Goal: Task Accomplishment & Management: Manage account settings

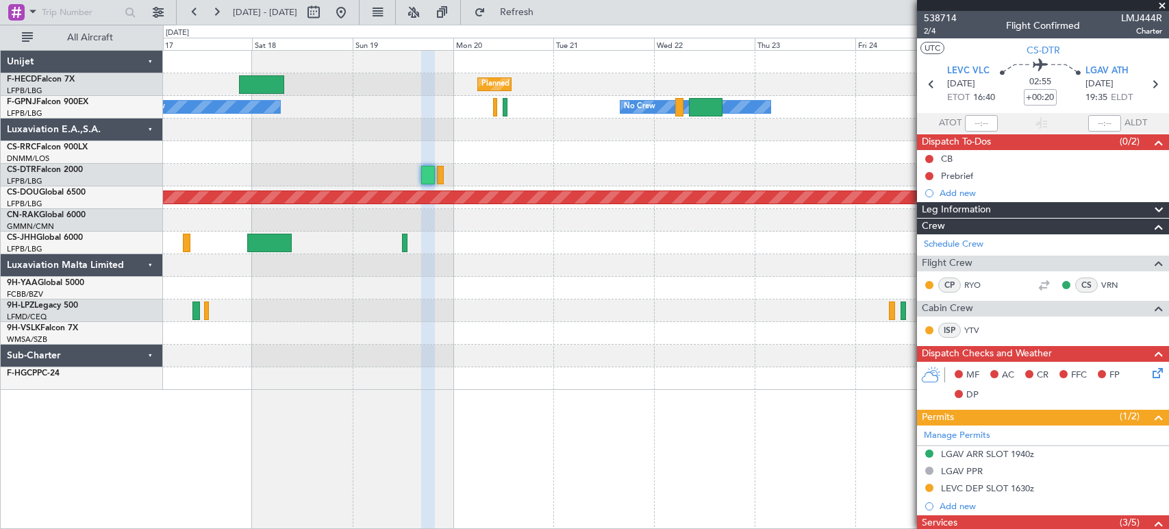
click at [900, 125] on div at bounding box center [665, 129] width 1005 height 23
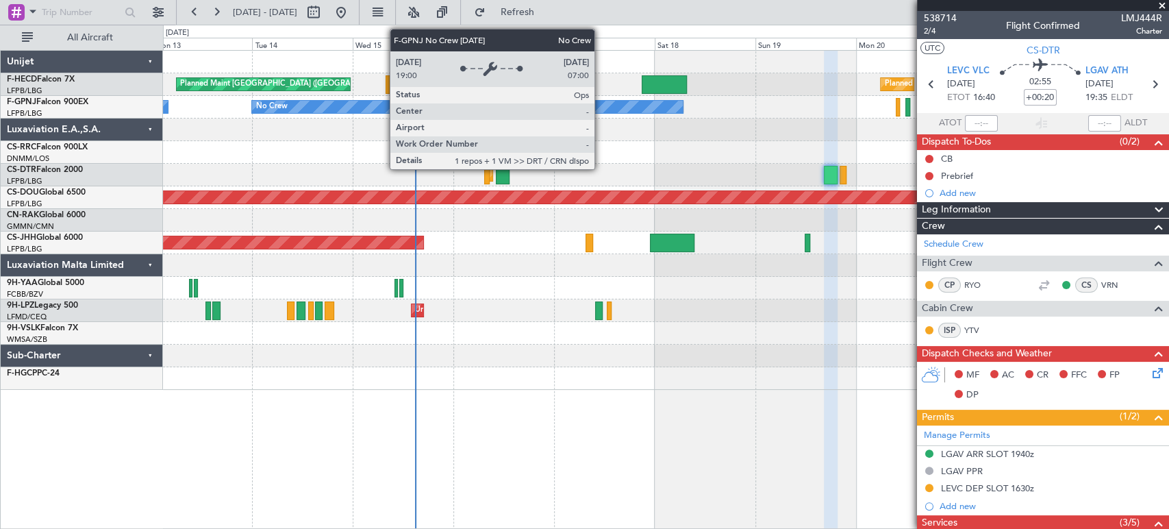
click at [438, 124] on div "Planned Maint [GEOGRAPHIC_DATA] ([GEOGRAPHIC_DATA]) Planned Maint [GEOGRAPHIC_D…" at bounding box center [665, 220] width 1005 height 339
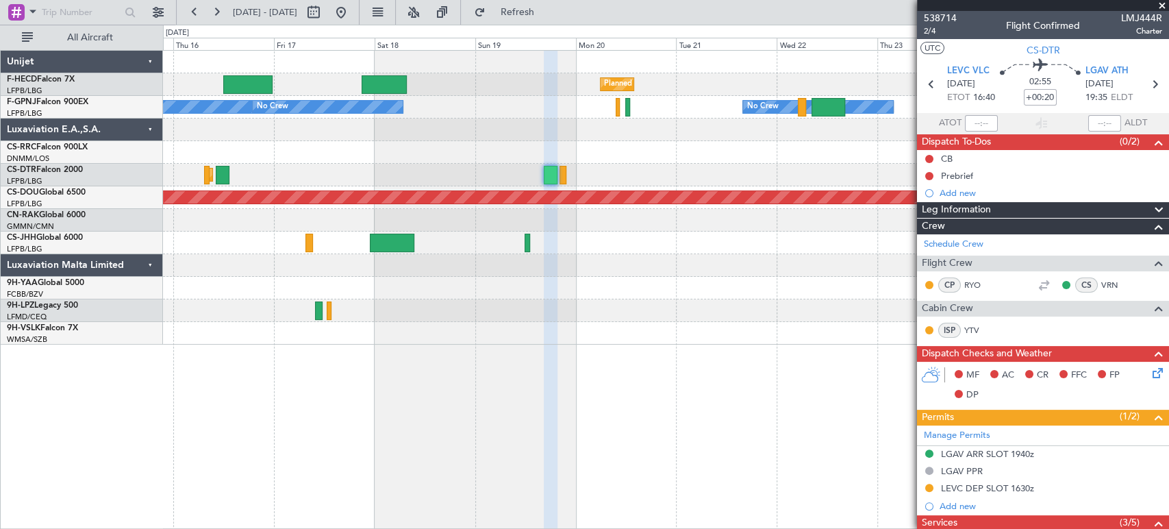
click at [332, 181] on div "Planned Maint [GEOGRAPHIC_DATA] ([GEOGRAPHIC_DATA]) Planned Maint [GEOGRAPHIC_D…" at bounding box center [665, 198] width 1005 height 294
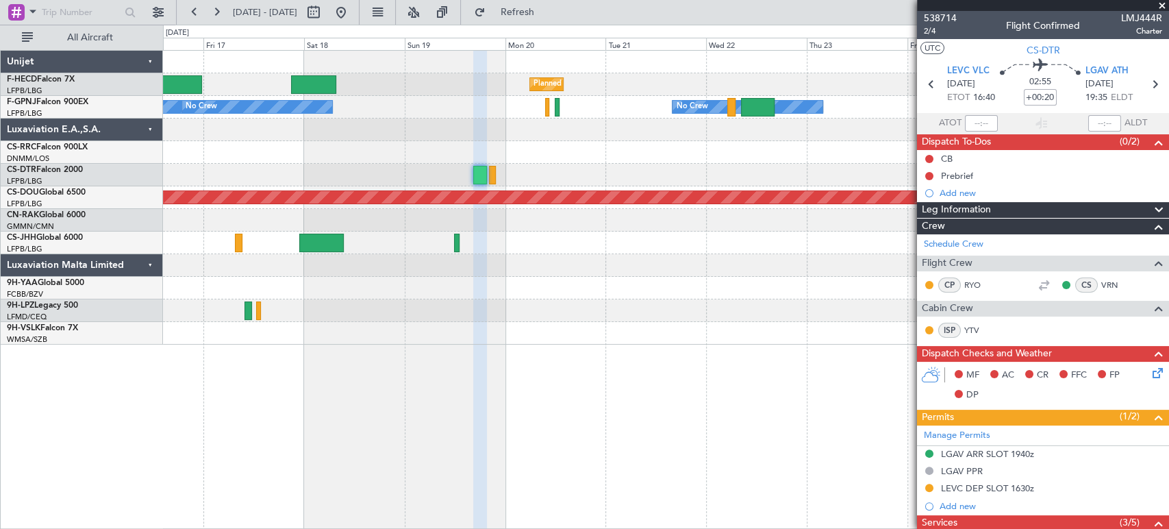
click at [328, 174] on div "Planned Maint [GEOGRAPHIC_DATA] ([GEOGRAPHIC_DATA]) Planned Maint [GEOGRAPHIC_D…" at bounding box center [665, 198] width 1005 height 294
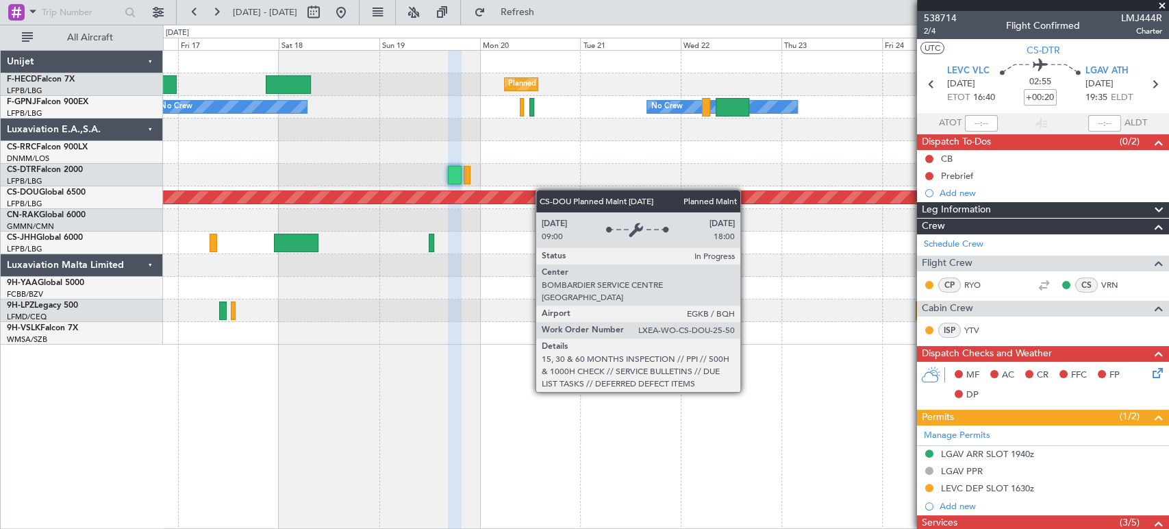
click at [444, 192] on div "Planned Maint [GEOGRAPHIC_DATA] ([GEOGRAPHIC_DATA]) Planned Maint [GEOGRAPHIC_D…" at bounding box center [665, 198] width 1005 height 294
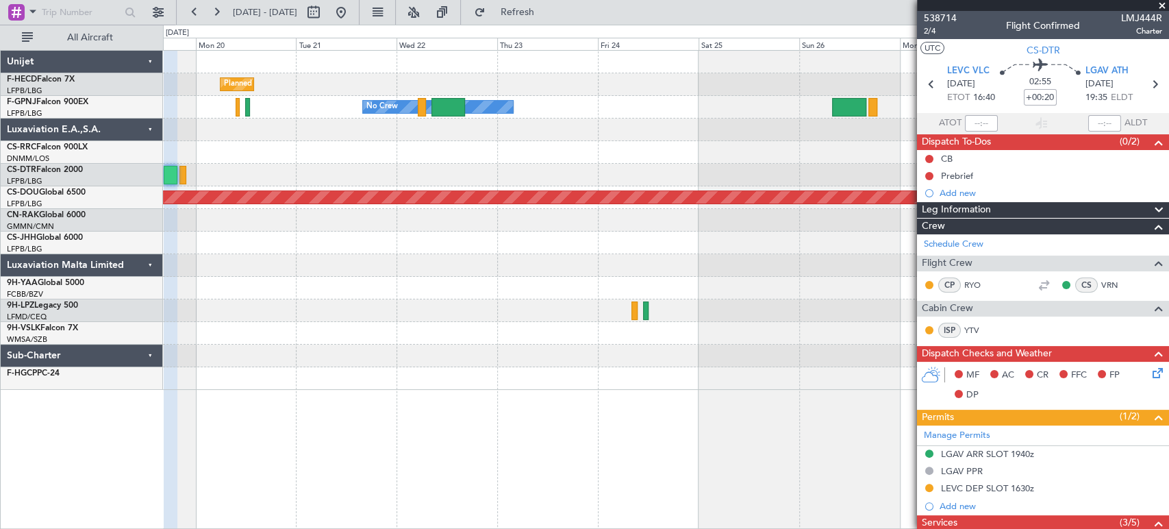
click at [607, 221] on div at bounding box center [665, 220] width 1005 height 23
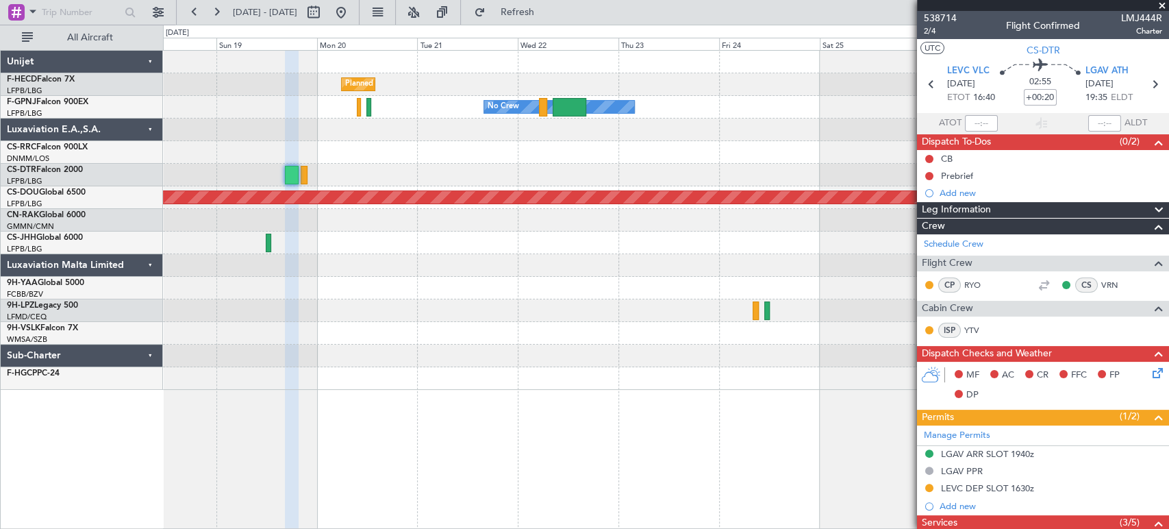
click at [389, 240] on div "Planned Maint [GEOGRAPHIC_DATA] ([GEOGRAPHIC_DATA]) Planned Maint [GEOGRAPHIC_D…" at bounding box center [665, 220] width 1005 height 339
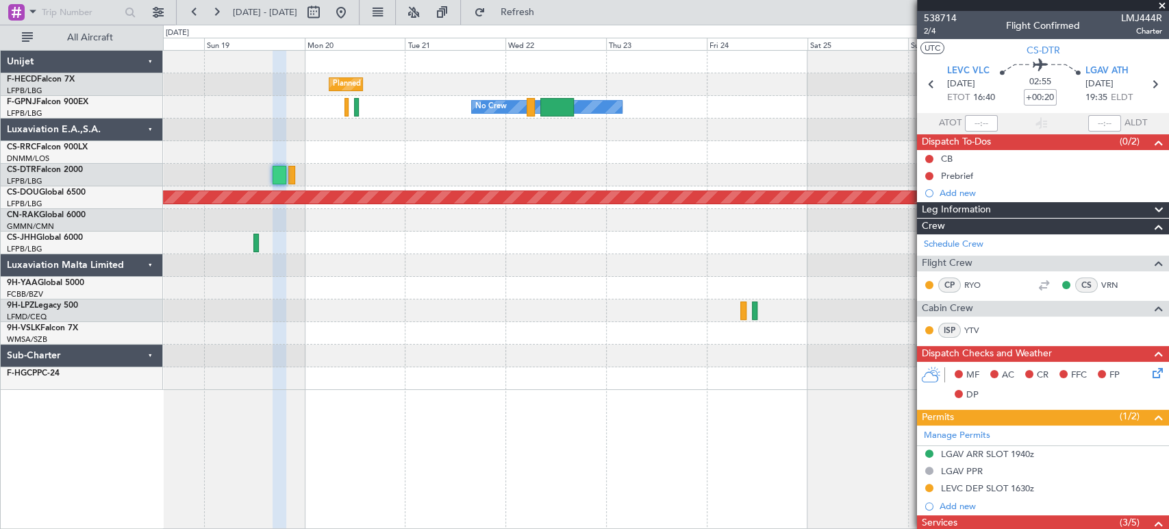
click at [564, 216] on div at bounding box center [665, 220] width 1005 height 23
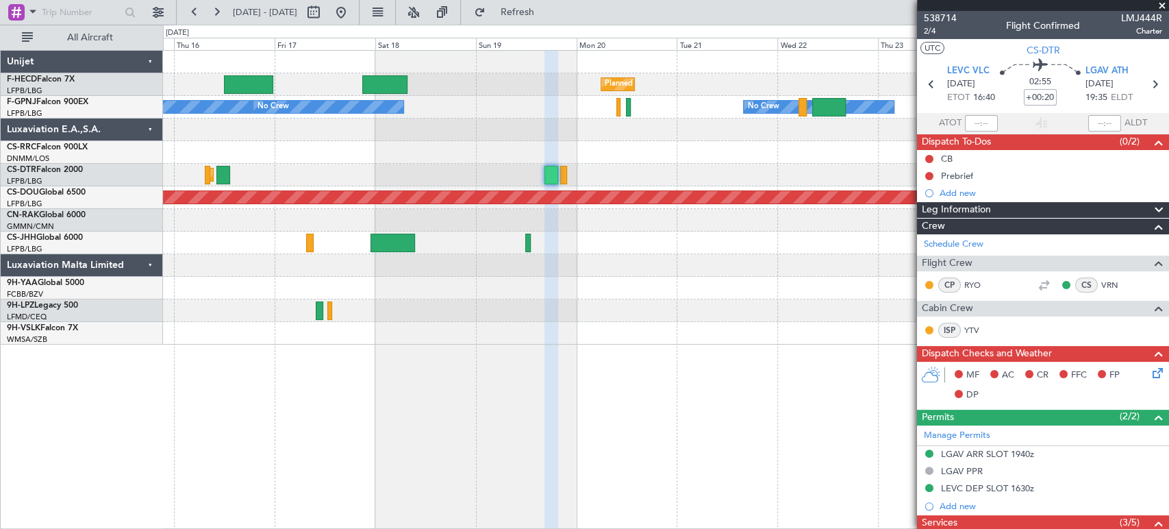
click at [540, 134] on div at bounding box center [665, 129] width 1005 height 23
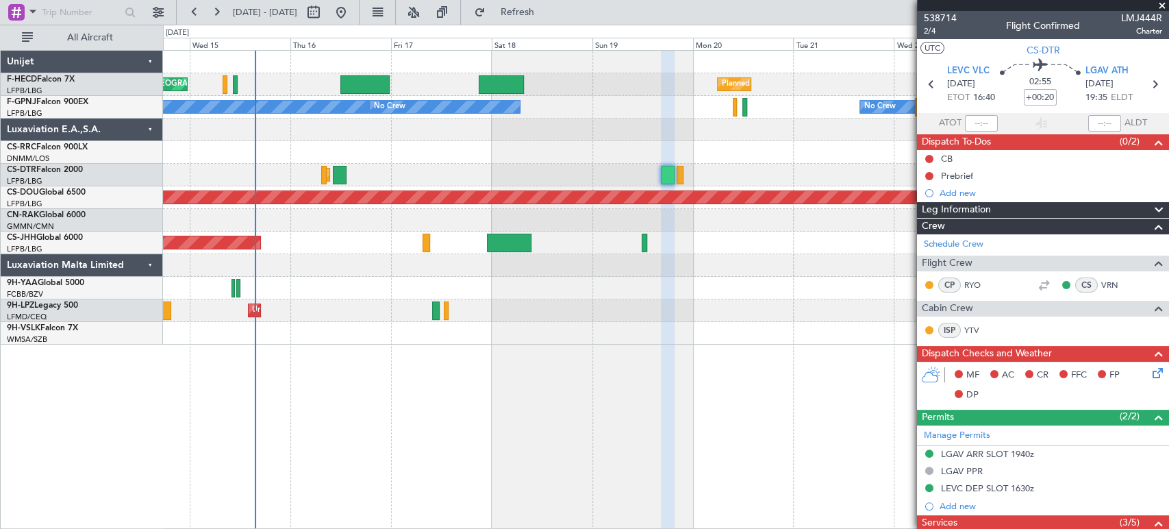
click at [455, 131] on div at bounding box center [665, 129] width 1005 height 23
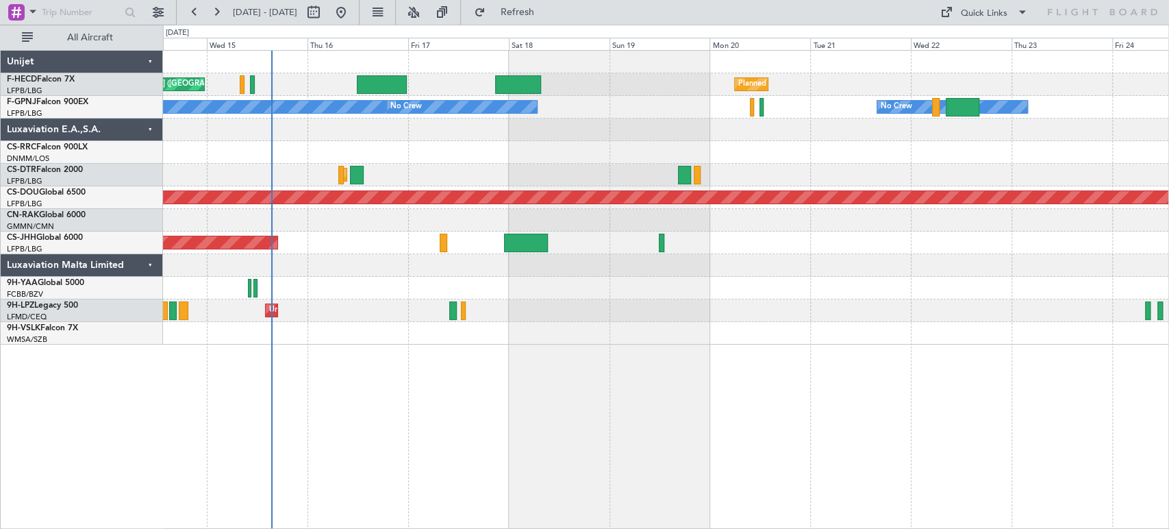
click at [442, 174] on div "Planned Maint [GEOGRAPHIC_DATA] ([GEOGRAPHIC_DATA]) Planned Maint [GEOGRAPHIC_D…" at bounding box center [665, 198] width 1005 height 294
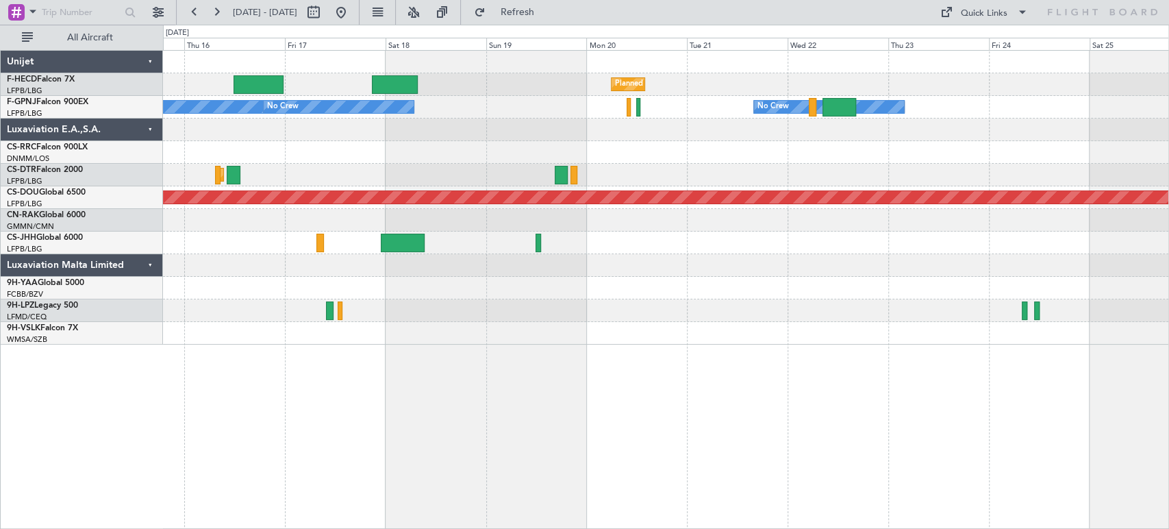
click at [329, 179] on div "Planned Maint Sofia" at bounding box center [665, 175] width 1005 height 23
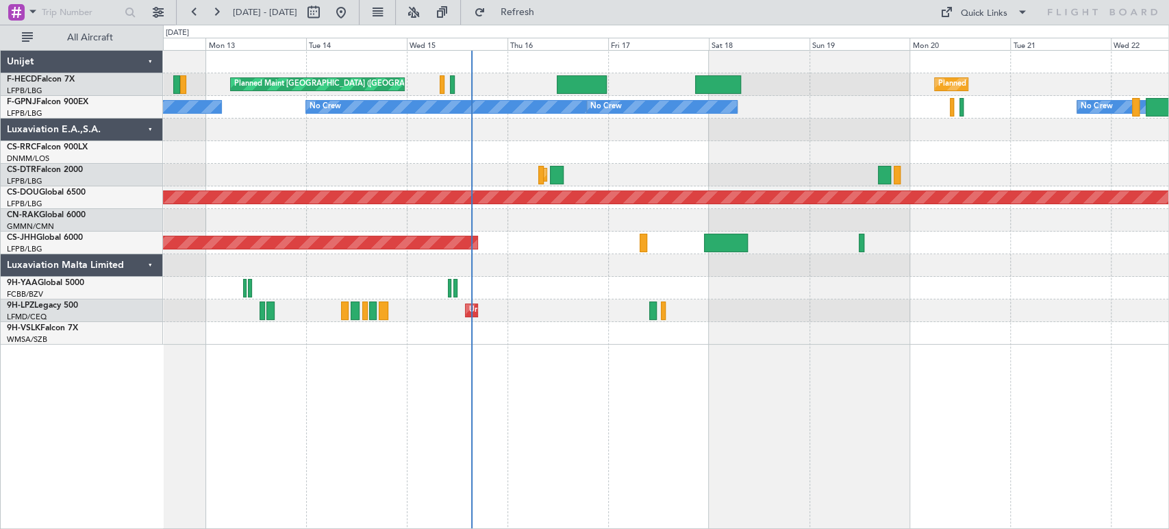
click at [876, 223] on div at bounding box center [665, 220] width 1005 height 23
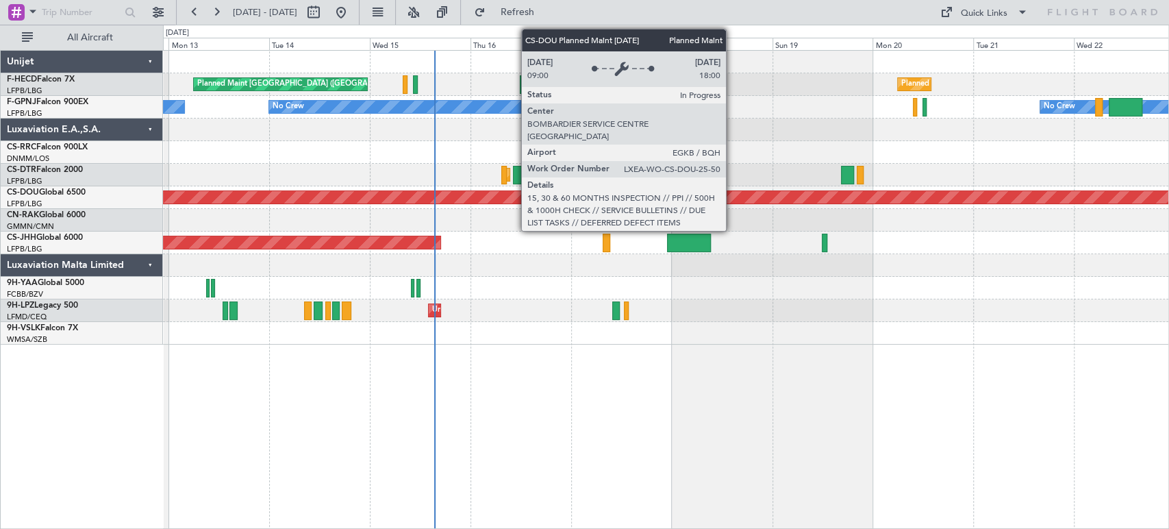
click at [536, 201] on div "Planned Maint London ([GEOGRAPHIC_DATA])" at bounding box center [665, 197] width 3015 height 12
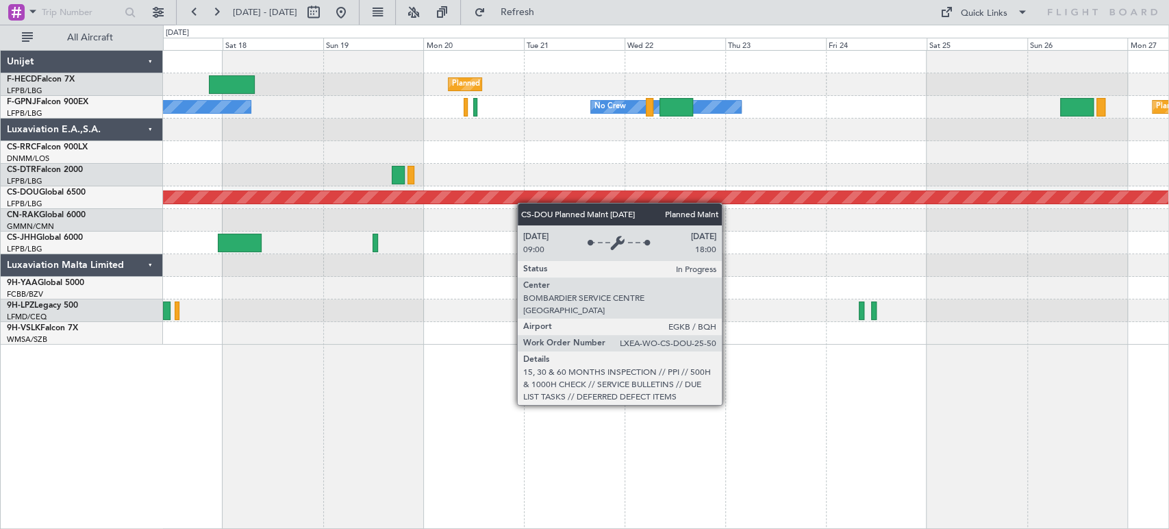
click at [297, 196] on div "Planned Maint London ([GEOGRAPHIC_DATA])" at bounding box center [665, 197] width 1005 height 23
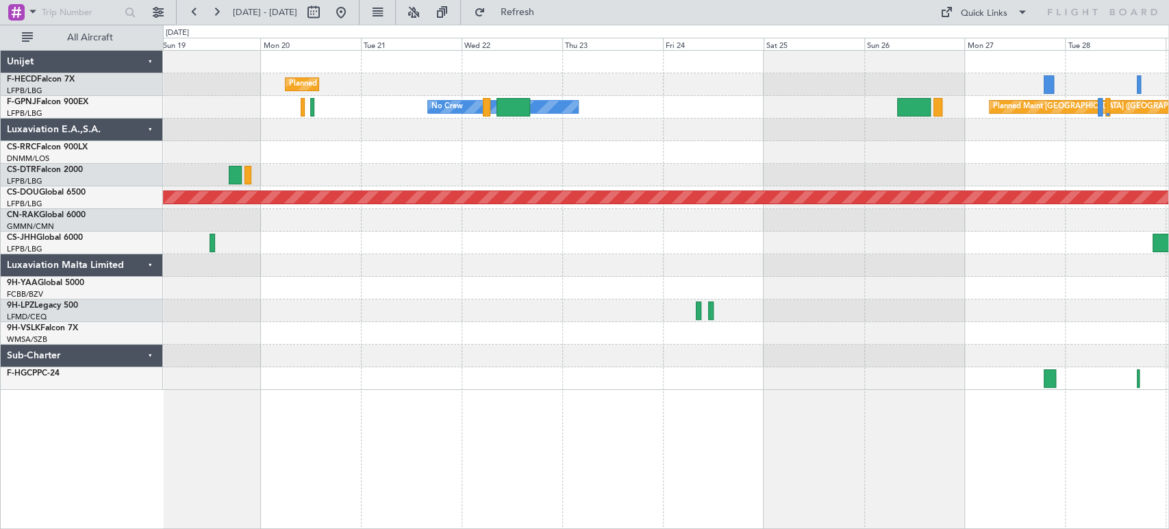
click at [158, 163] on div "Planned Maint Paris (Le Bourget) Planned Maint Paris (Le Bourget) Planned Maint…" at bounding box center [584, 277] width 1169 height 504
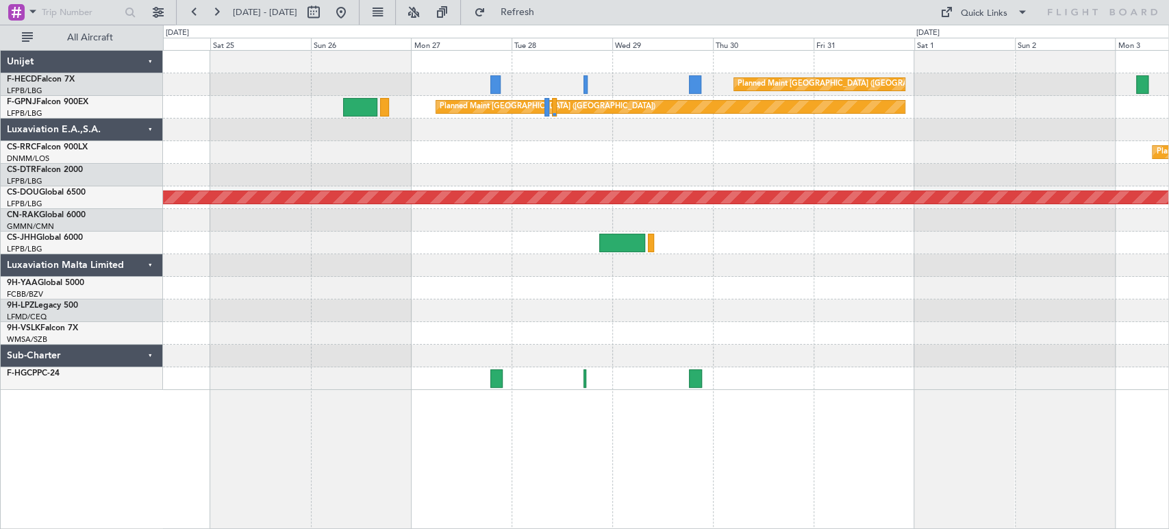
click at [665, 147] on div "Planned Maint [GEOGRAPHIC_DATA] ([GEOGRAPHIC_DATA])" at bounding box center [665, 152] width 1005 height 23
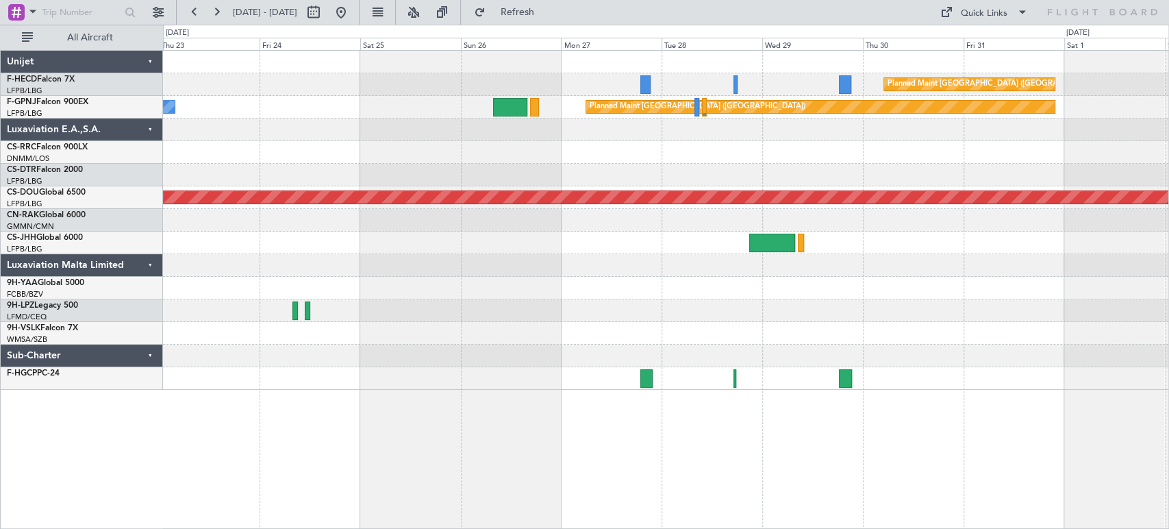
click at [549, 79] on div "Planned Maint Paris (Le Bourget) Planned Maint Paris (Le Bourget)" at bounding box center [665, 84] width 1005 height 23
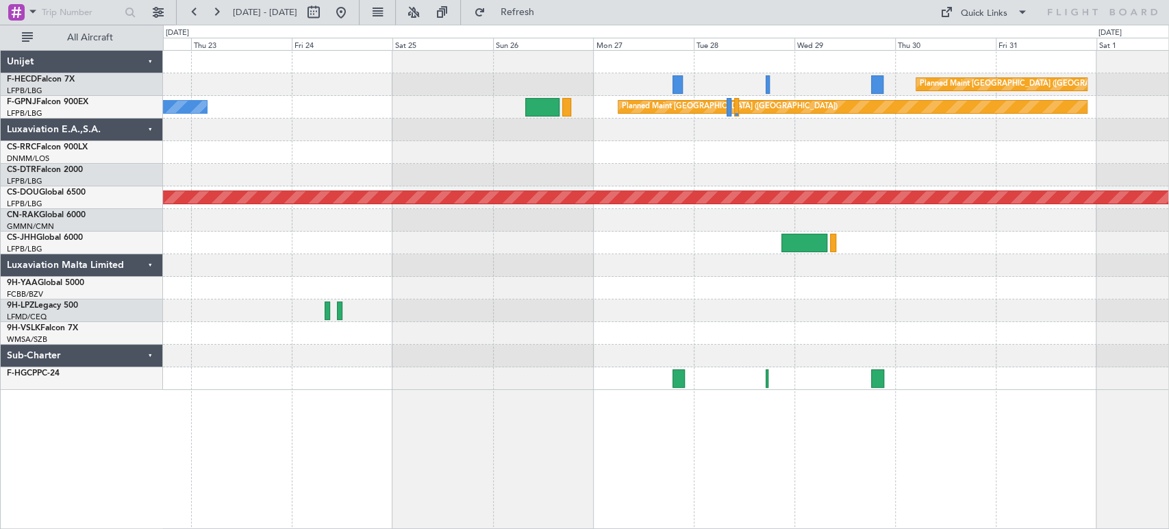
click at [1040, 155] on div "Planned Maint [GEOGRAPHIC_DATA] ([GEOGRAPHIC_DATA])" at bounding box center [665, 152] width 1005 height 23
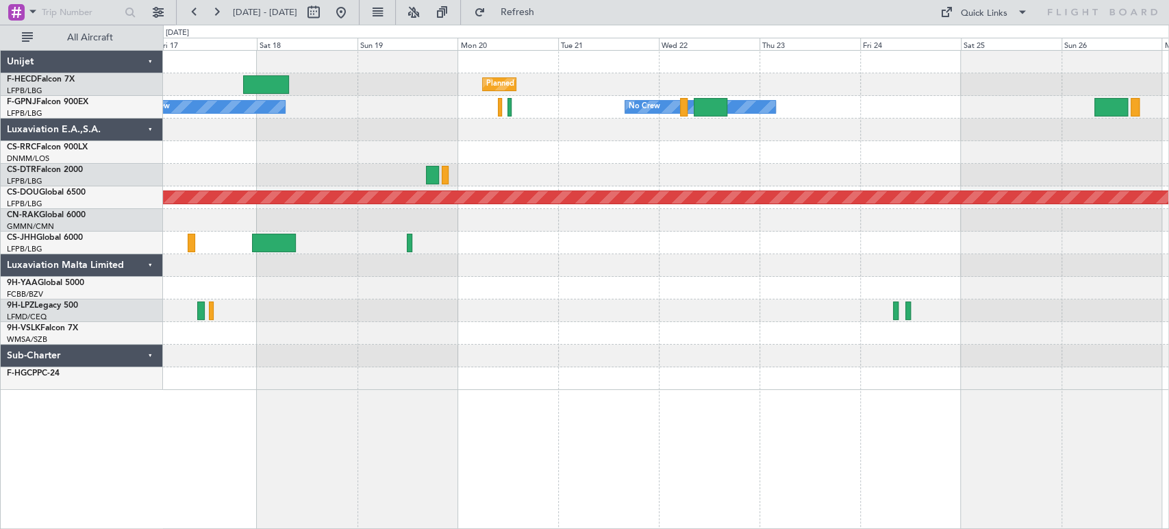
click at [898, 139] on div at bounding box center [665, 129] width 1005 height 23
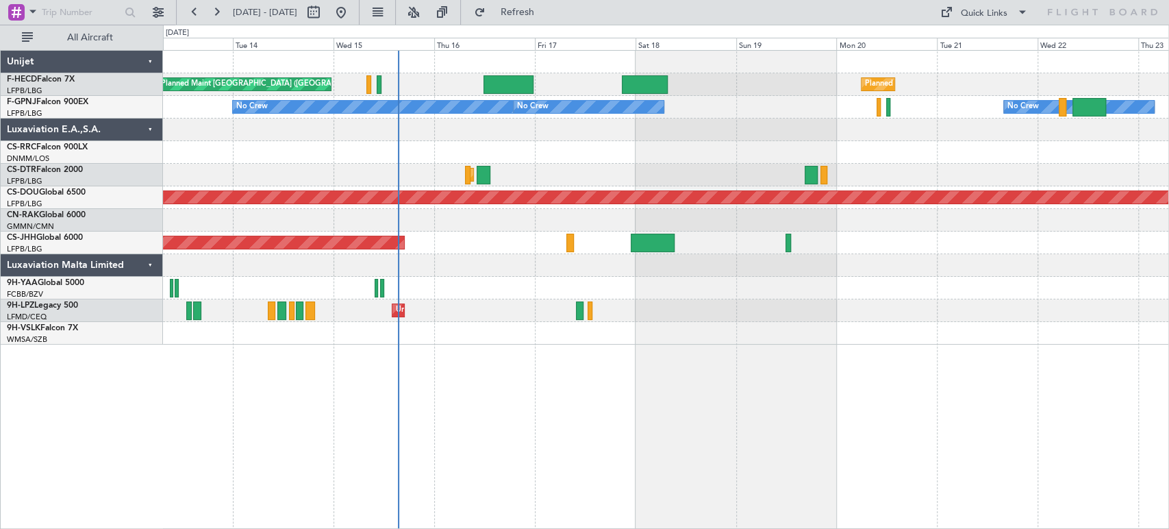
click at [359, 152] on div "Planned Maint [GEOGRAPHIC_DATA] ([GEOGRAPHIC_DATA]) Planned Maint [GEOGRAPHIC_D…" at bounding box center [665, 198] width 1005 height 294
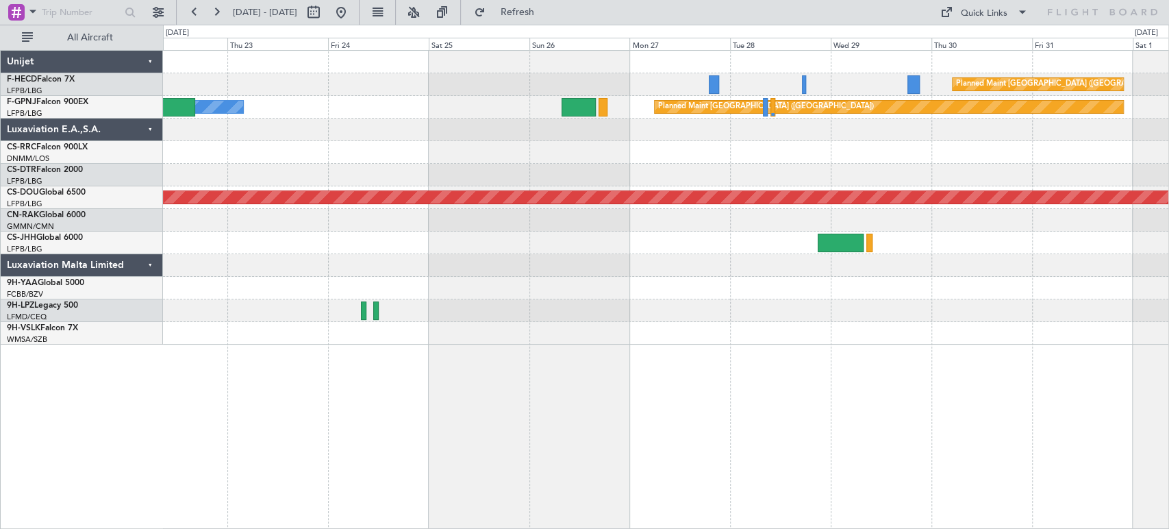
click at [361, 121] on div "Planned Maint Paris (Le Bourget) Planned Maint Paris (Le Bourget) No Crew Plann…" at bounding box center [665, 198] width 1005 height 294
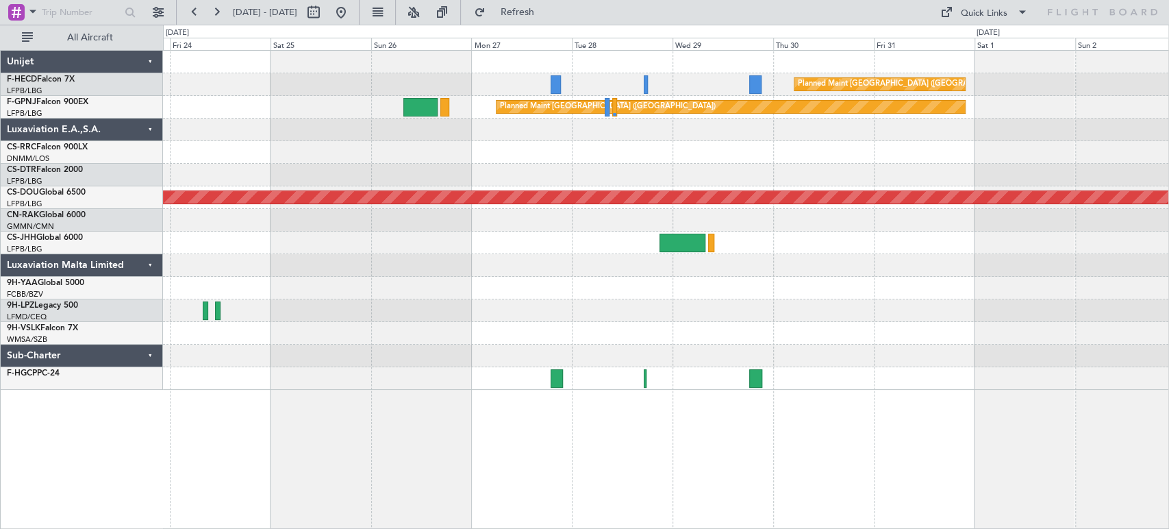
click at [376, 106] on div "Planned Maint Paris (Le Bourget) Planned Maint Paris (Le Bourget) No Crew Plann…" at bounding box center [665, 220] width 1005 height 339
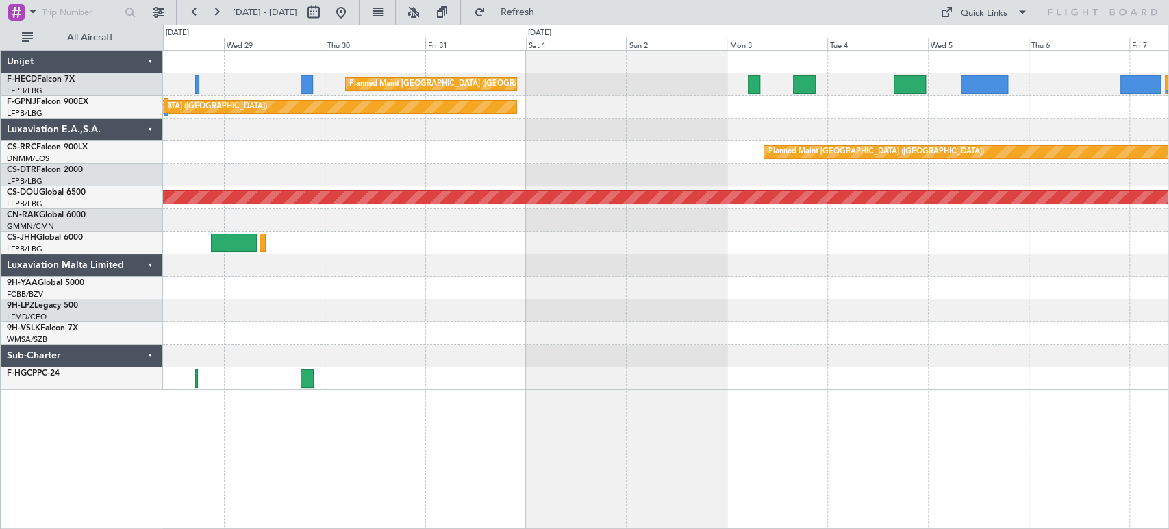
click at [423, 144] on div "Planned Maint Paris (Le Bourget) Planned Maint Paris (Le Bourget) Planned Maint…" at bounding box center [665, 220] width 1005 height 339
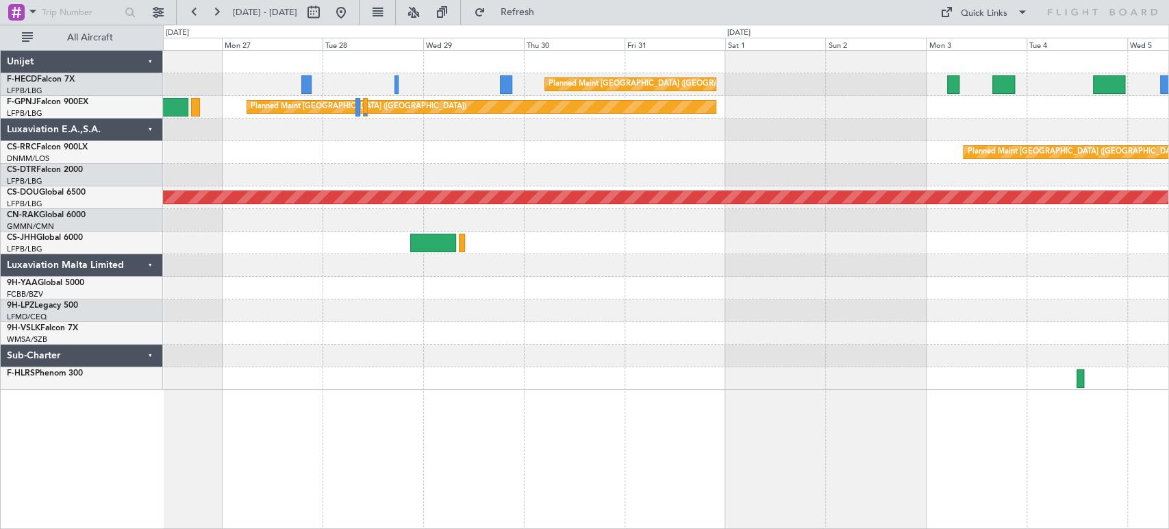
click at [976, 106] on div "Planned Maint [GEOGRAPHIC_DATA] ([GEOGRAPHIC_DATA])" at bounding box center [665, 107] width 1005 height 23
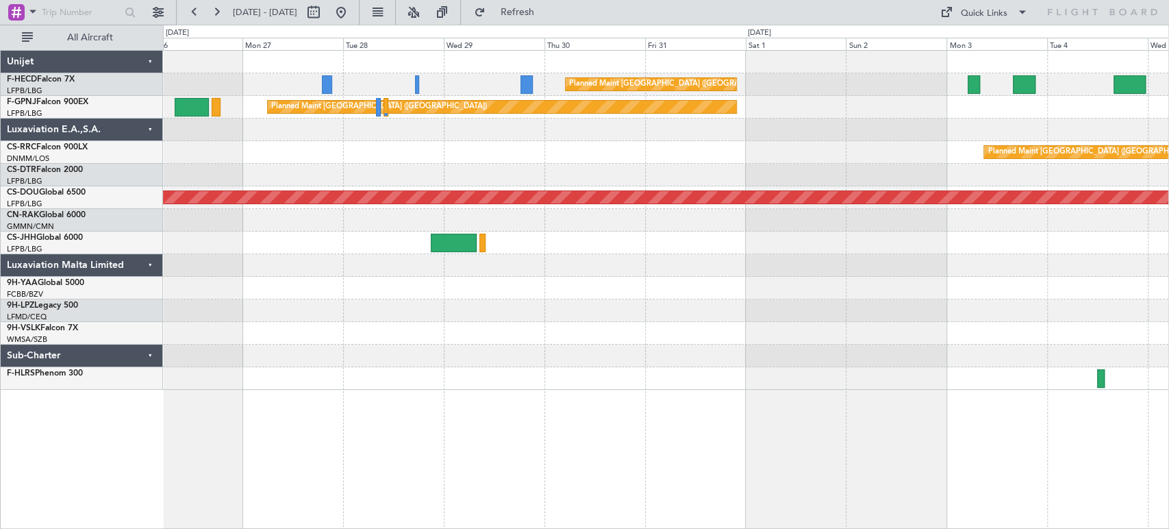
click at [596, 131] on div at bounding box center [665, 129] width 1005 height 23
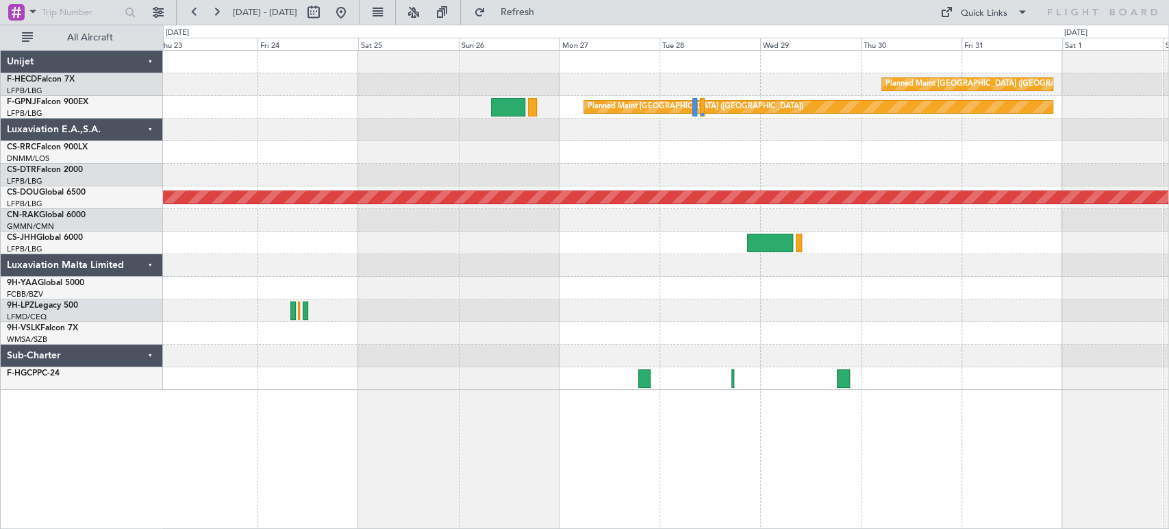
click at [783, 178] on div "Planned Maint Paris (Le Bourget) Planned Maint Paris (Le Bourget) Planned Maint…" at bounding box center [665, 220] width 1005 height 339
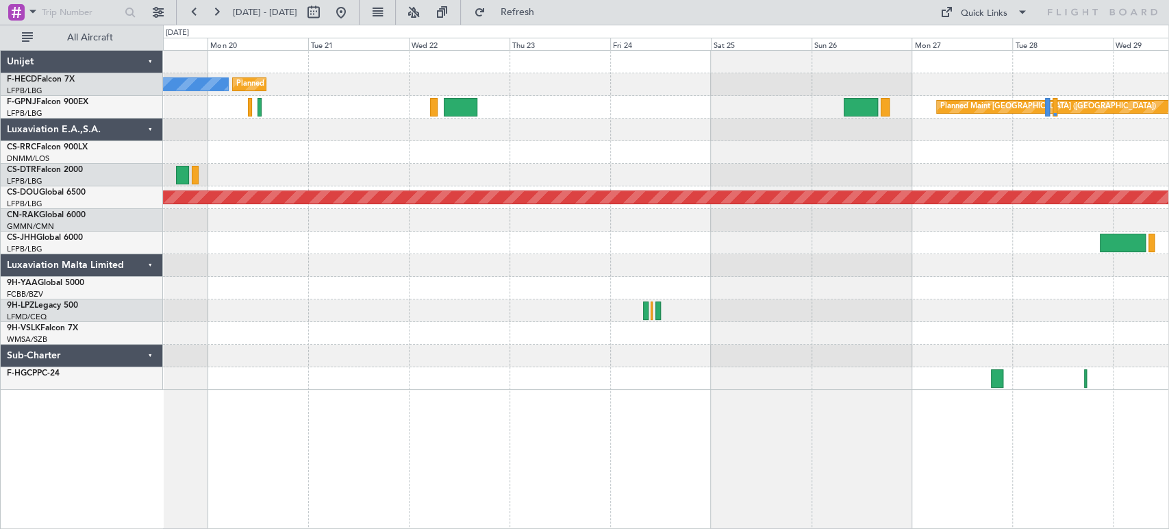
click at [856, 200] on div "Planned Maint London ([GEOGRAPHIC_DATA])" at bounding box center [665, 197] width 1005 height 23
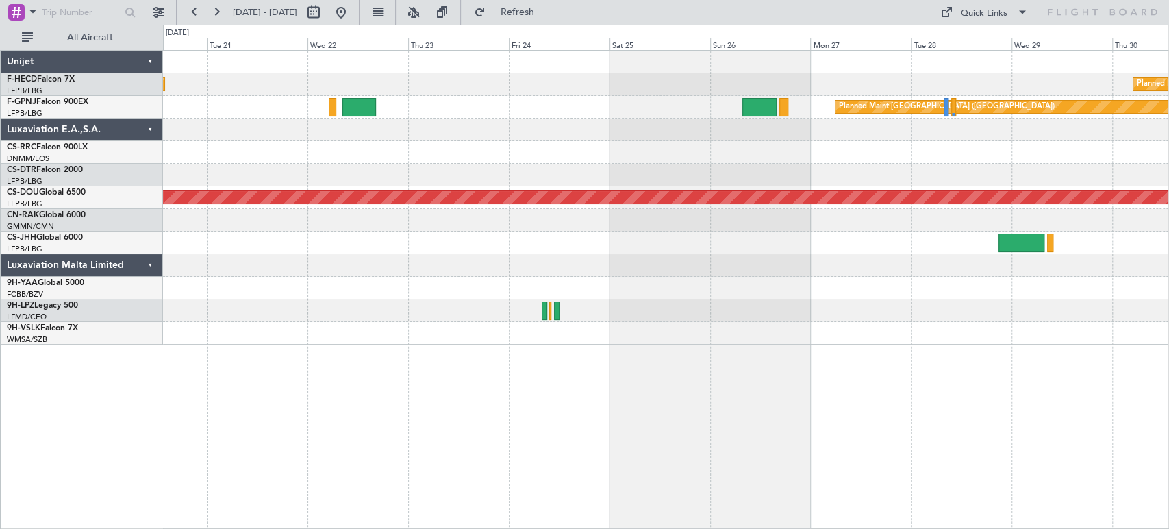
click at [250, 249] on div "Planned Maint Paris (Le Bourget) Planned Maint Paris (Le Bourget) No Crew Plann…" at bounding box center [665, 198] width 1005 height 294
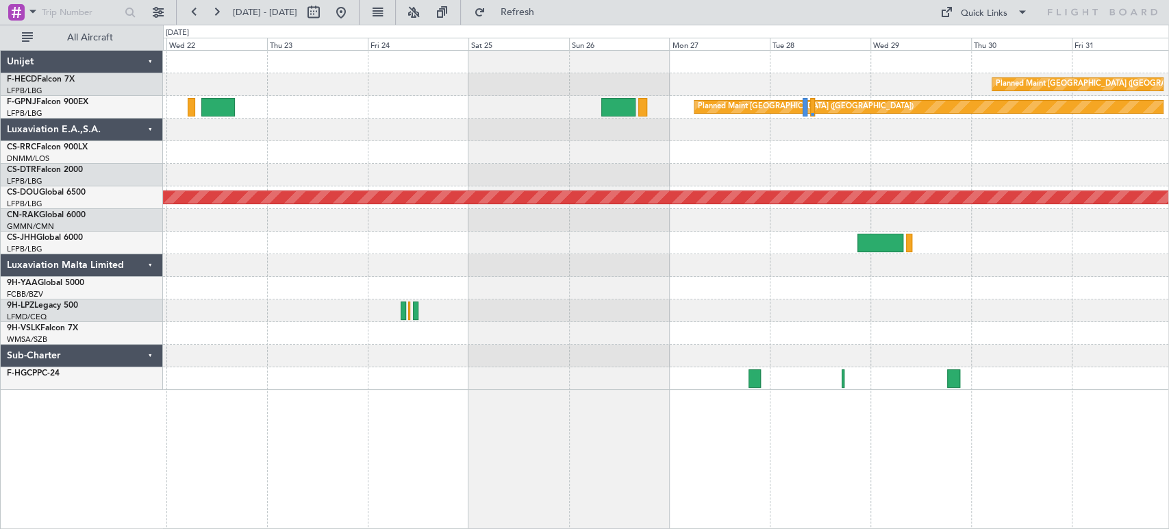
click at [638, 74] on div "Planned Maint Paris (Le Bourget) Planned Maint Paris (Le Bourget) No Crew" at bounding box center [665, 84] width 1005 height 23
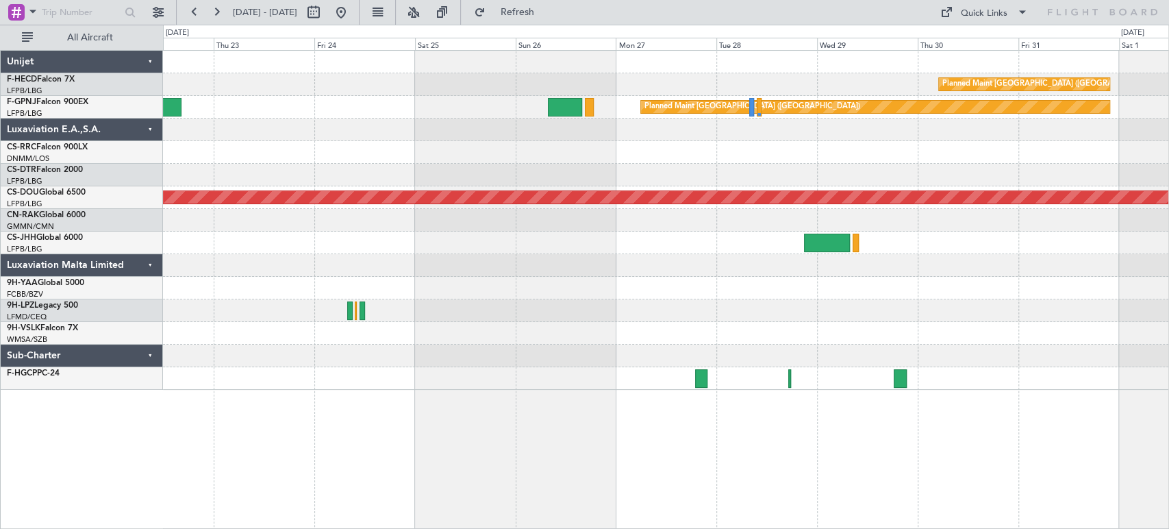
click at [581, 91] on div "Planned Maint Paris (Le Bourget) Planned Maint Paris (Le Bourget) No Crew" at bounding box center [665, 84] width 1005 height 23
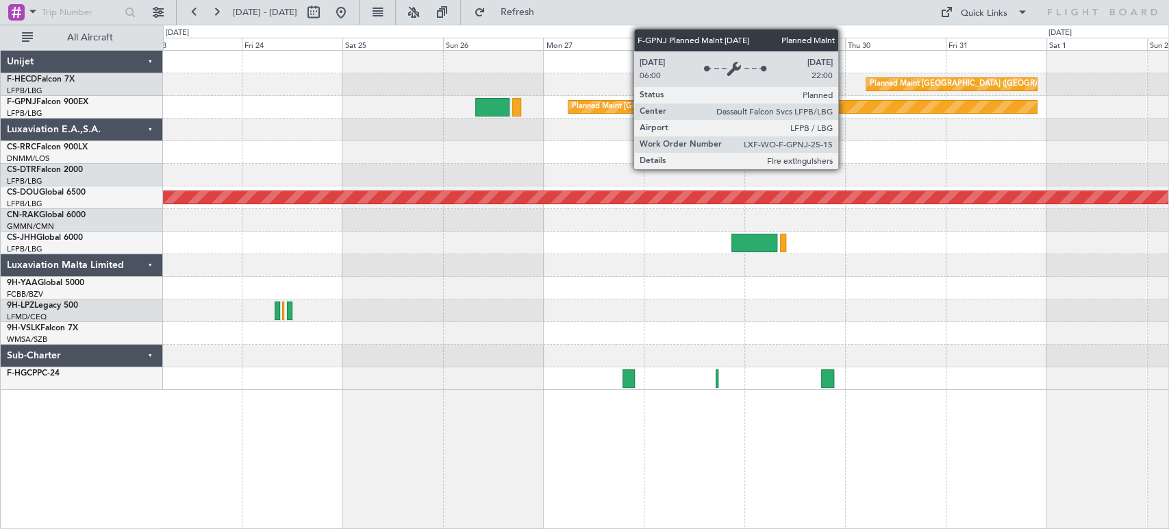
click at [663, 121] on div "Planned Maint Paris (Le Bourget) Planned Maint Paris (Le Bourget) Planned Maint…" at bounding box center [665, 220] width 1005 height 339
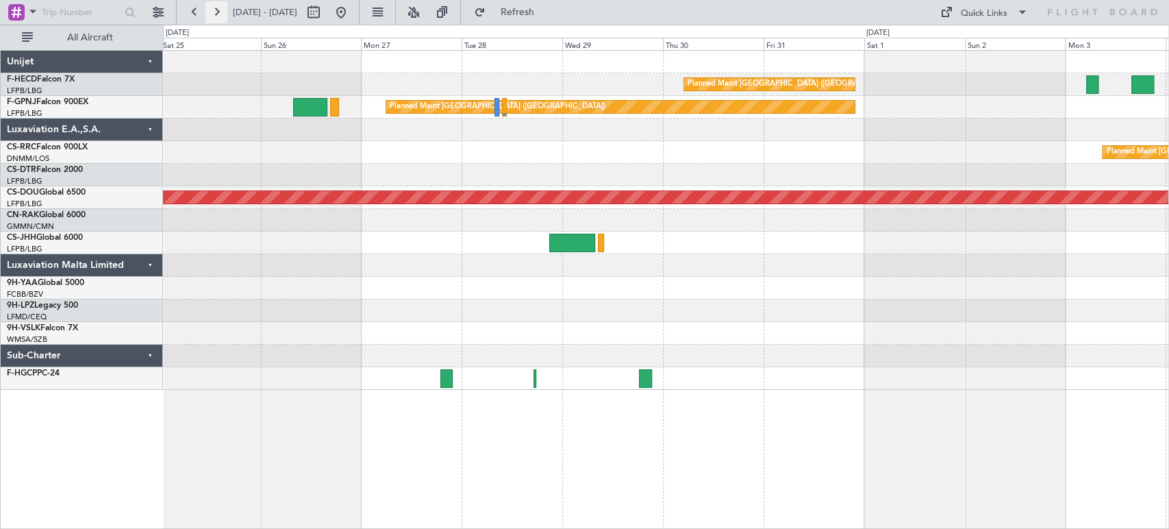
click at [216, 9] on button at bounding box center [216, 12] width 22 height 22
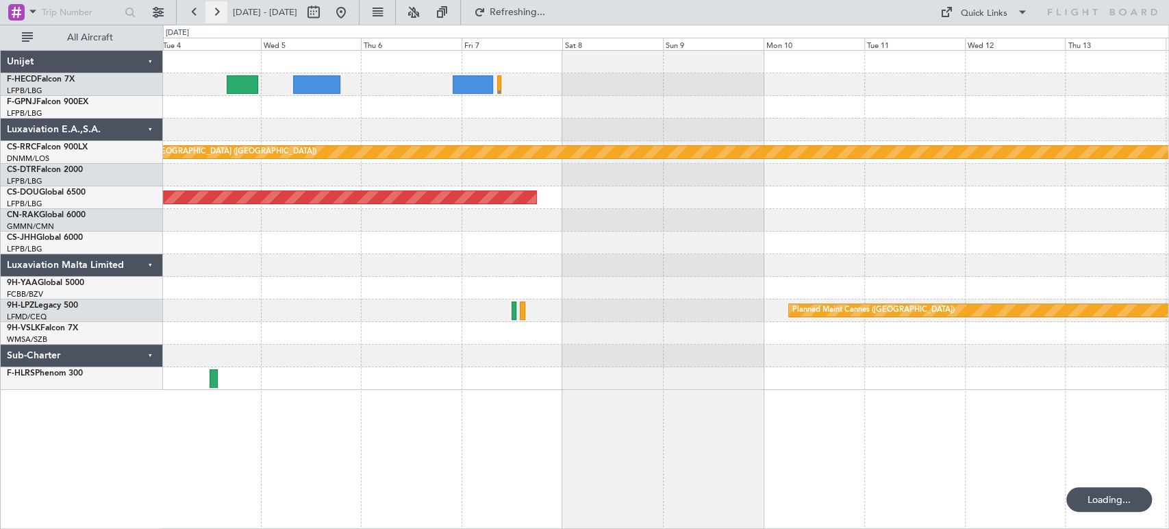
click at [216, 9] on button at bounding box center [216, 12] width 22 height 22
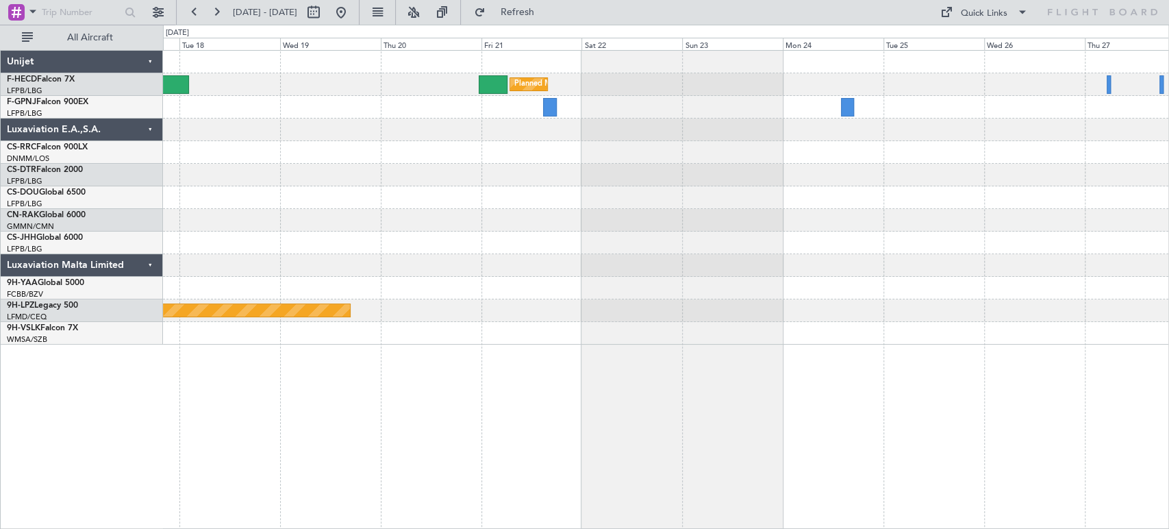
click at [346, 183] on div "Planned Maint Paris (Le Bourget) Planned Maint Paris (Le Bourget) Planned Maint…" at bounding box center [665, 198] width 1005 height 294
click at [304, 189] on div "Planned Maint Paris (Le Bourget) Planned Maint Paris (Le Bourget) Planned Maint…" at bounding box center [665, 198] width 1005 height 294
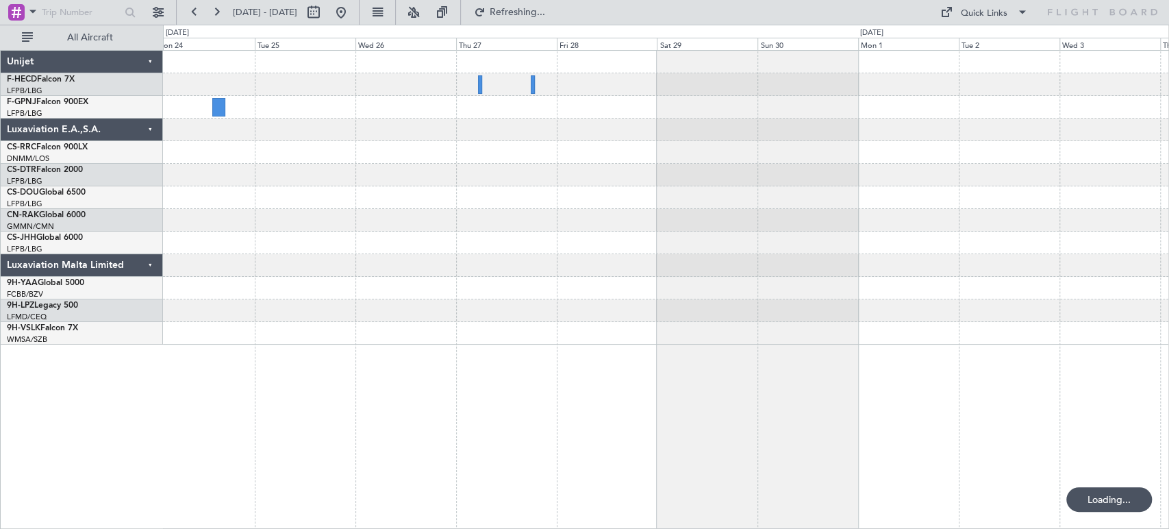
click at [385, 250] on div "Planned Maint [GEOGRAPHIC_DATA] ([GEOGRAPHIC_DATA])" at bounding box center [665, 198] width 1005 height 294
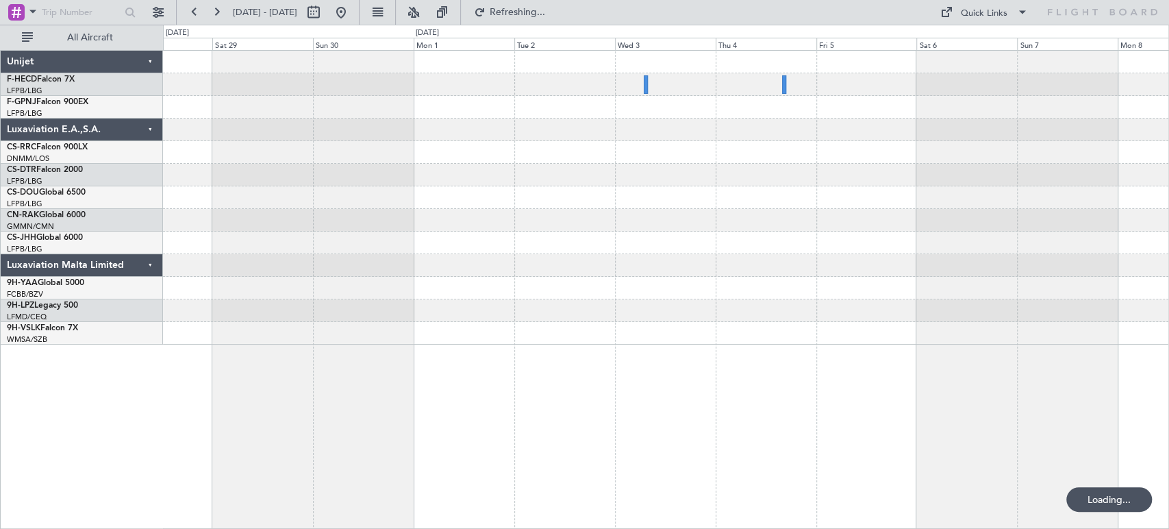
click at [774, 241] on div at bounding box center [665, 242] width 1005 height 23
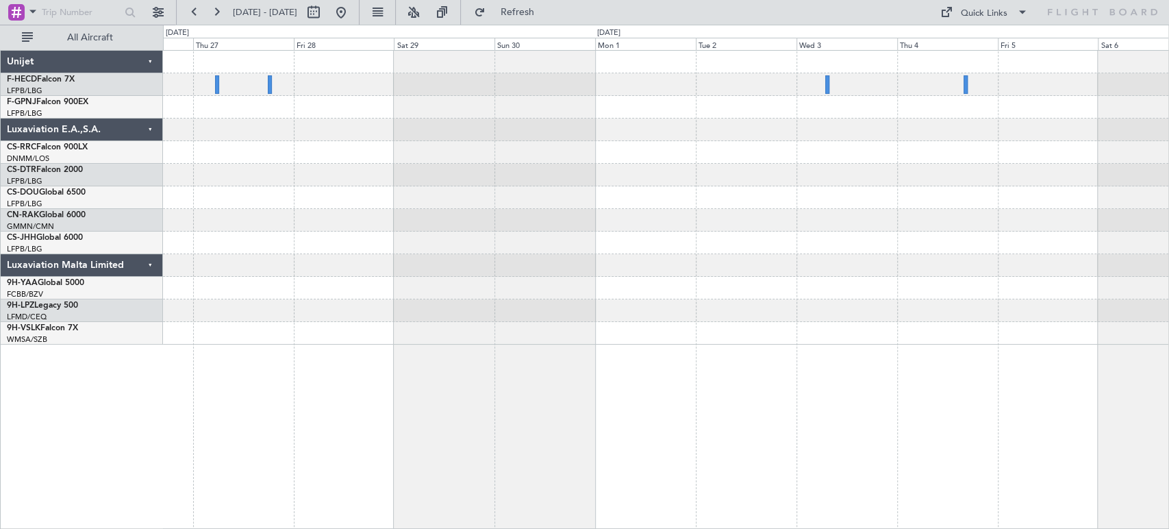
click at [347, 155] on div at bounding box center [665, 152] width 1005 height 23
click at [352, 6] on button at bounding box center [341, 12] width 22 height 22
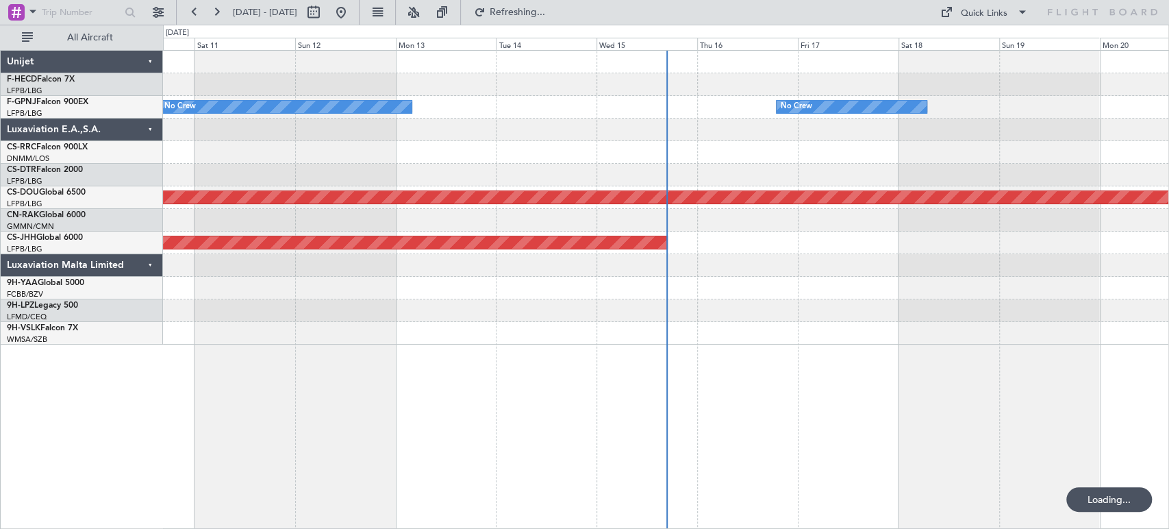
click at [431, 92] on div at bounding box center [665, 84] width 1005 height 23
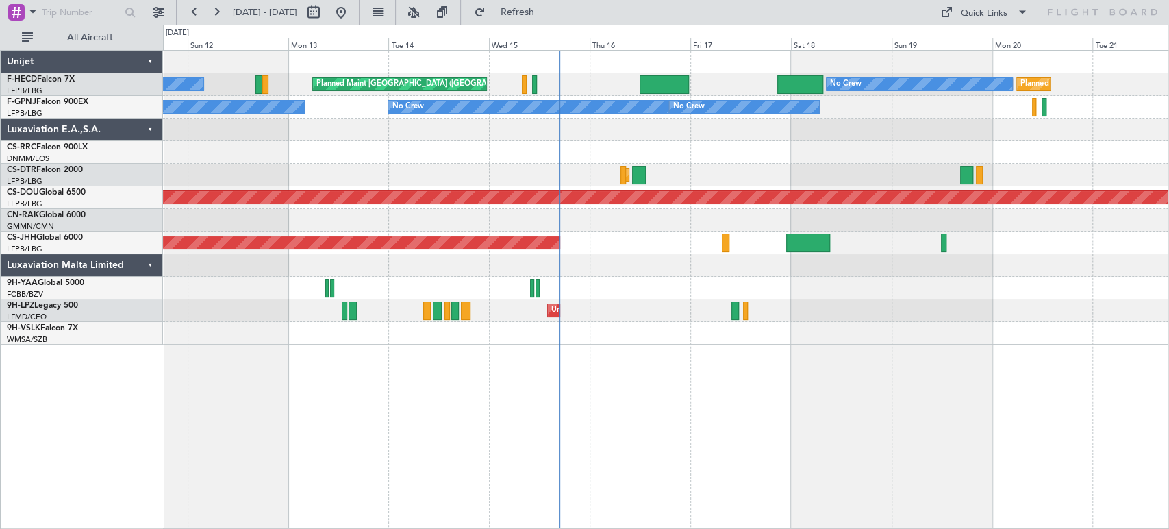
click at [375, 206] on div "No Crew Planned Maint Paris (Le Bourget) No Crew Planned Maint Paris (Le Bourge…" at bounding box center [665, 198] width 1005 height 294
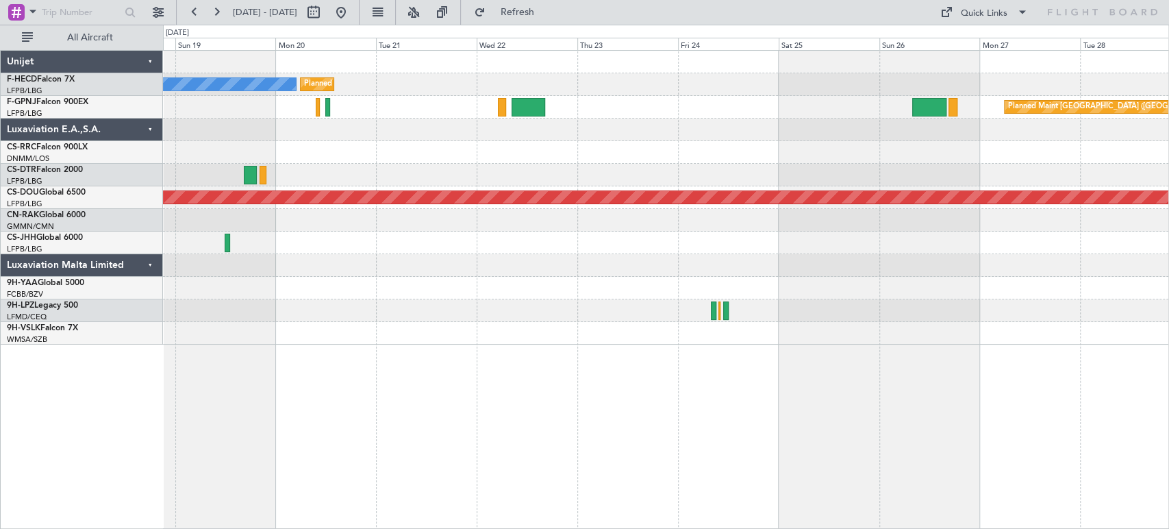
click at [421, 169] on div "Planned Maint Paris (Le Bourget) No Crew Planned Maint Paris (Le Bourget) No Cr…" at bounding box center [665, 198] width 1005 height 294
click at [420, 164] on div "Planned Maint Sofia" at bounding box center [665, 175] width 1005 height 23
click at [378, 151] on div at bounding box center [665, 152] width 1005 height 23
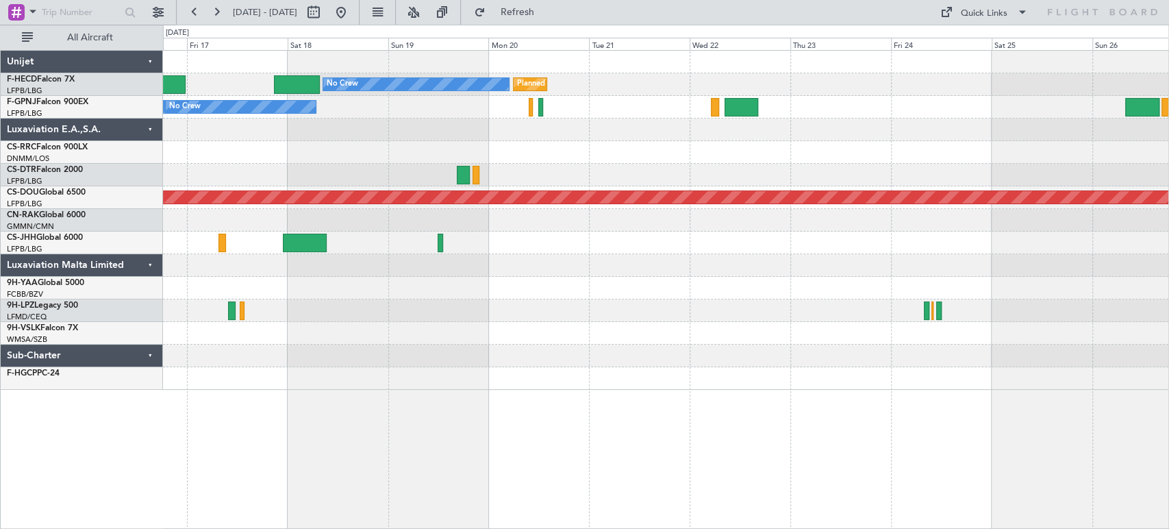
click at [840, 153] on div at bounding box center [665, 152] width 1005 height 23
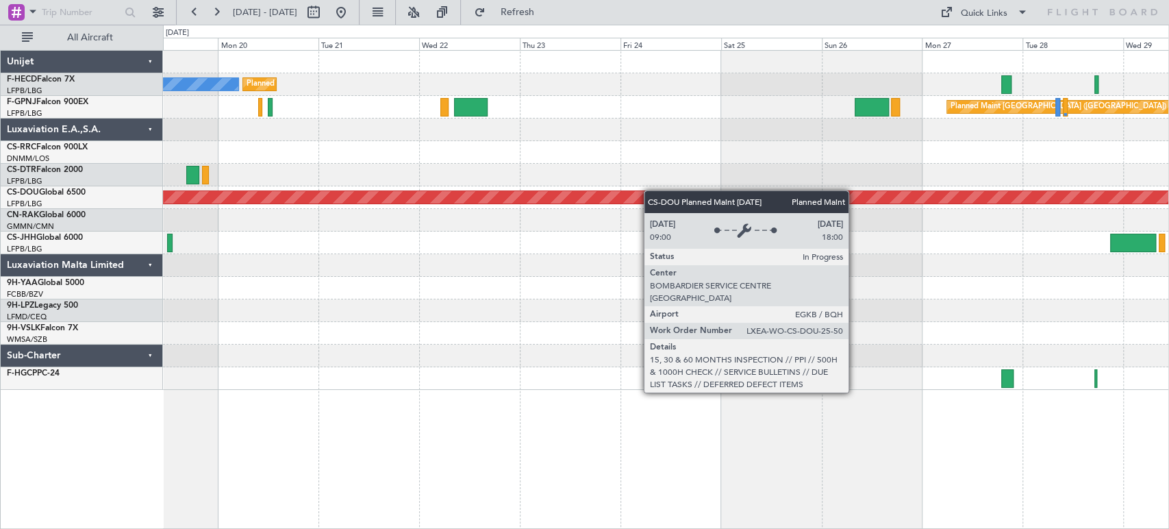
click at [124, 199] on div "Planned Maint Paris (Le Bourget) No Crew Planned Maint Paris (Le Bourget) Plann…" at bounding box center [584, 277] width 1169 height 504
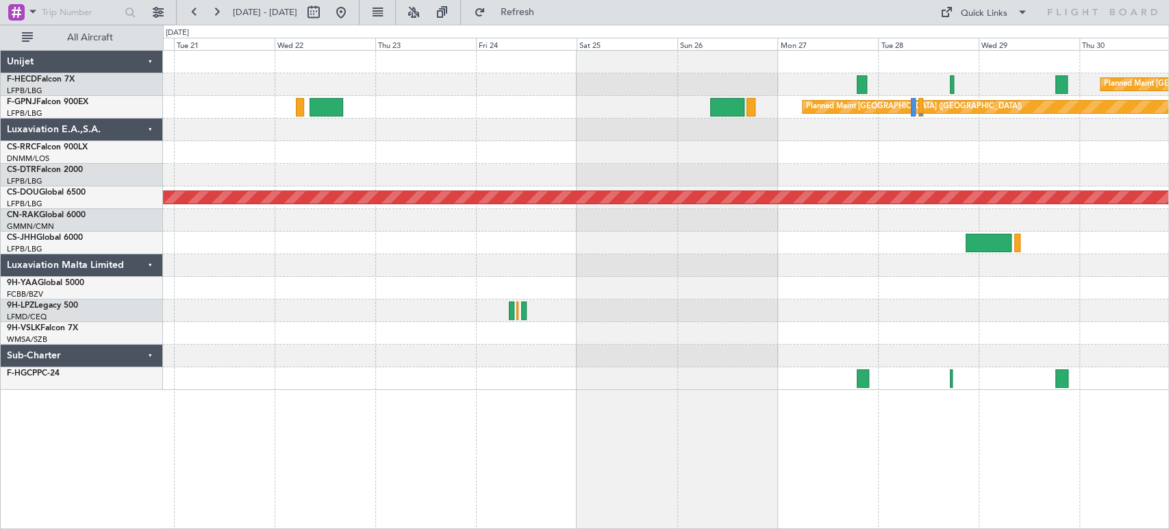
click at [445, 196] on div "Planned Maint Paris (Le Bourget) Planned Maint Paris (Le Bourget) No Crew Plann…" at bounding box center [665, 220] width 1005 height 339
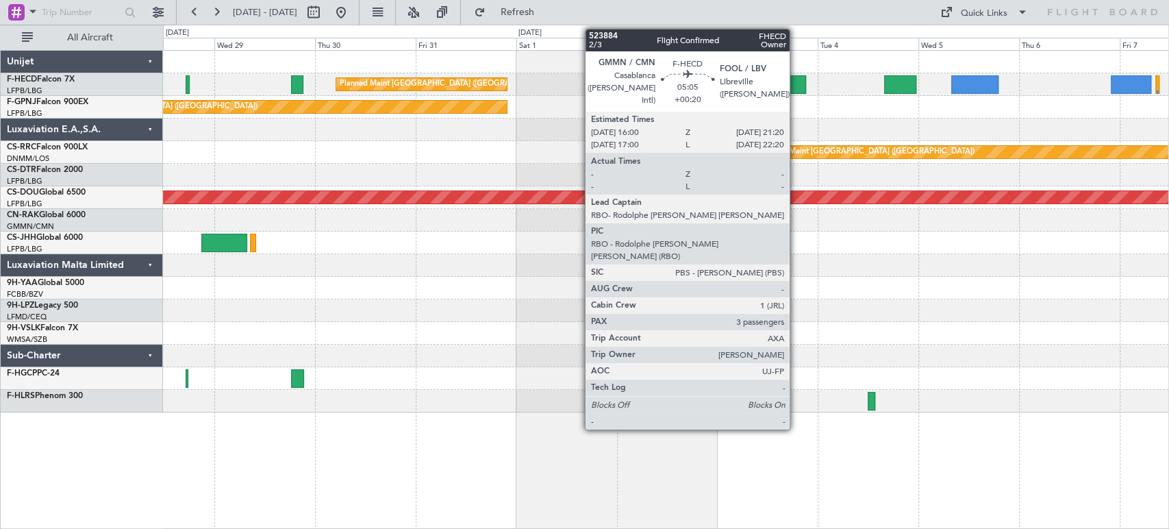
click at [796, 85] on div at bounding box center [794, 84] width 23 height 18
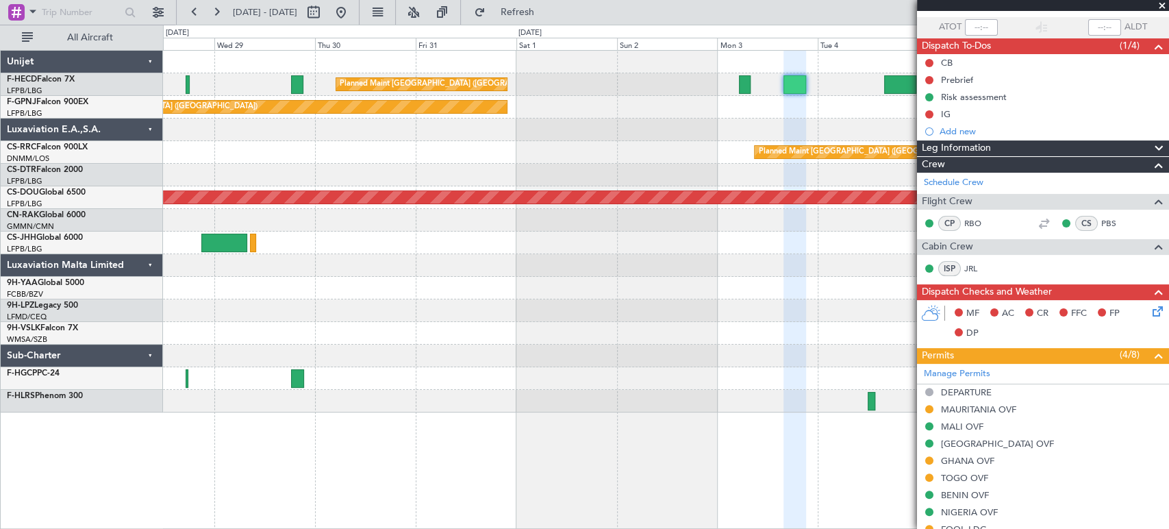
scroll to position [27, 0]
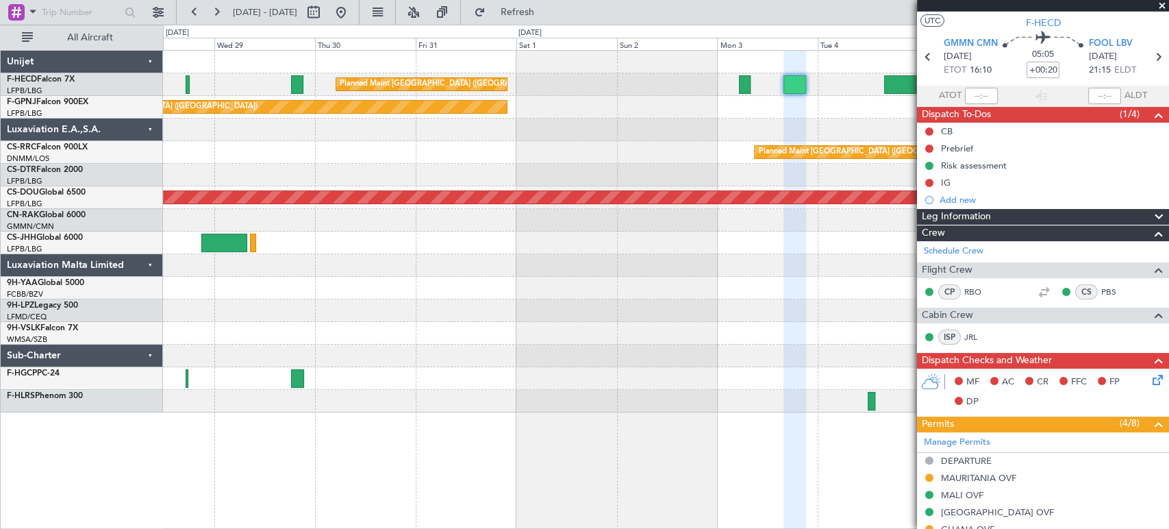
click at [891, 81] on div at bounding box center [900, 84] width 32 height 18
type input "+00:25"
type input "2"
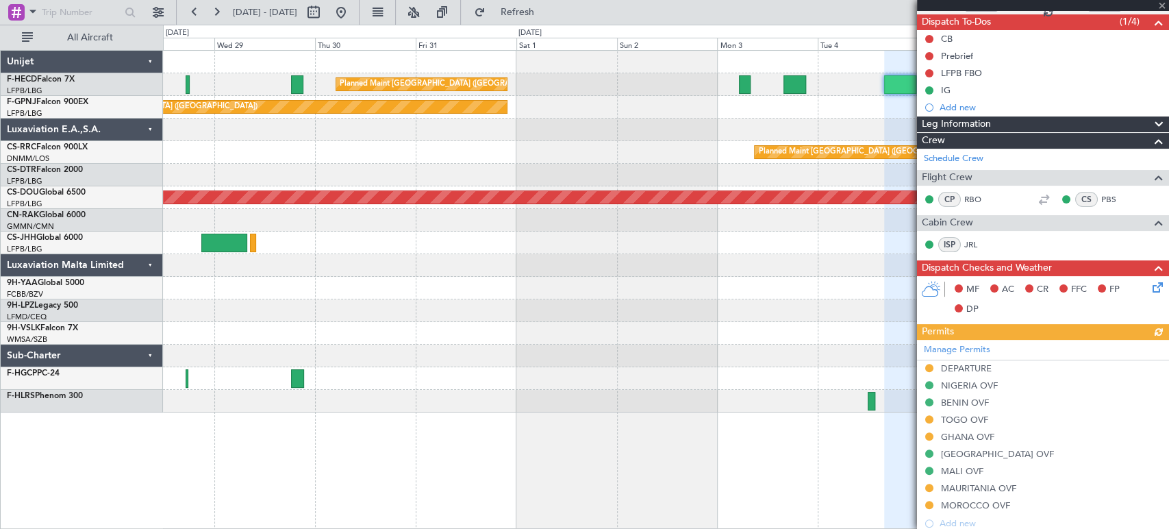
scroll to position [0, 0]
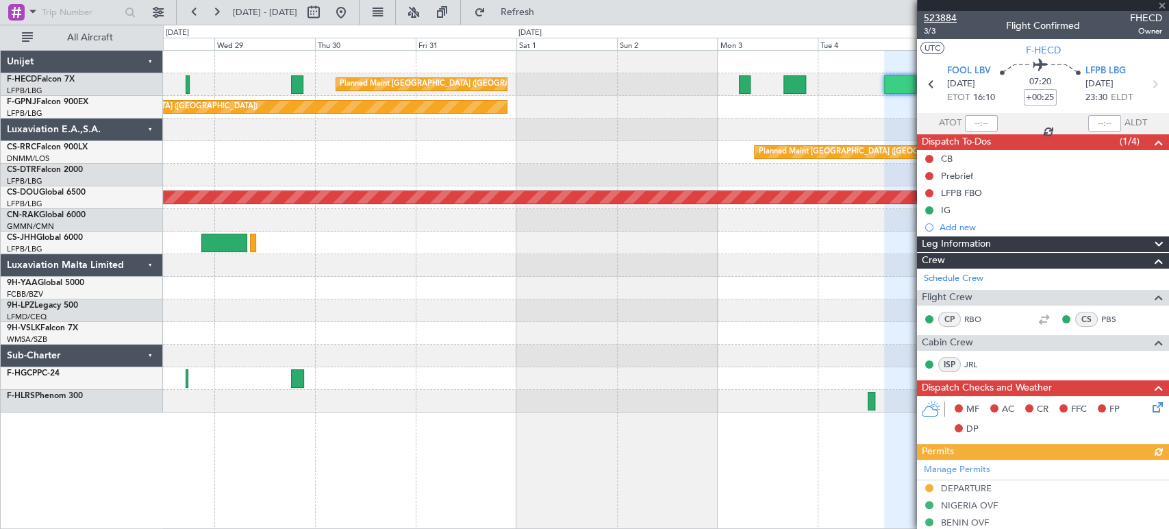
click at [942, 20] on span "523884" at bounding box center [940, 18] width 33 height 14
click at [602, 141] on div "Planned Maint Paris (Le Bourget) Planned Maint Paris (Le Bourget) Planned Maint…" at bounding box center [665, 232] width 1005 height 362
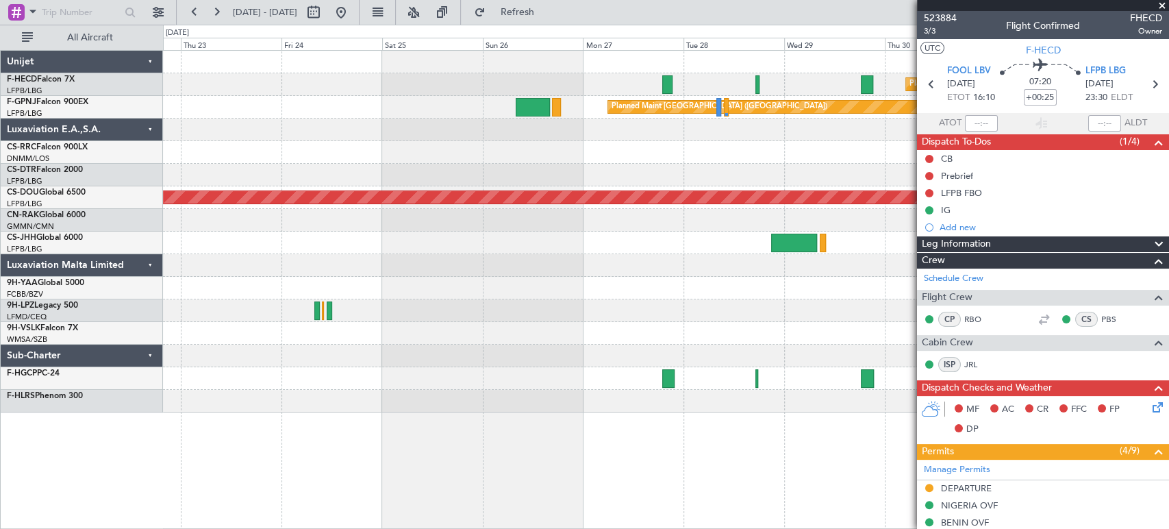
click at [791, 158] on div "Planned Maint [GEOGRAPHIC_DATA] ([GEOGRAPHIC_DATA])" at bounding box center [665, 152] width 1005 height 23
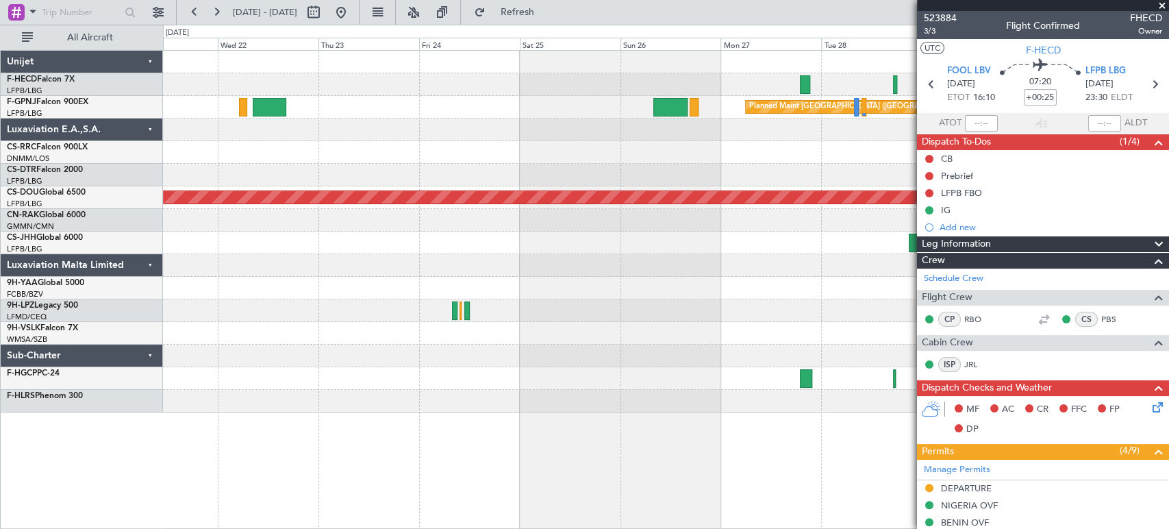
click at [688, 160] on div "Planned Maint Paris (Le Bourget) Planned Maint Paris (Le Bourget) No Crew Plann…" at bounding box center [665, 232] width 1005 height 362
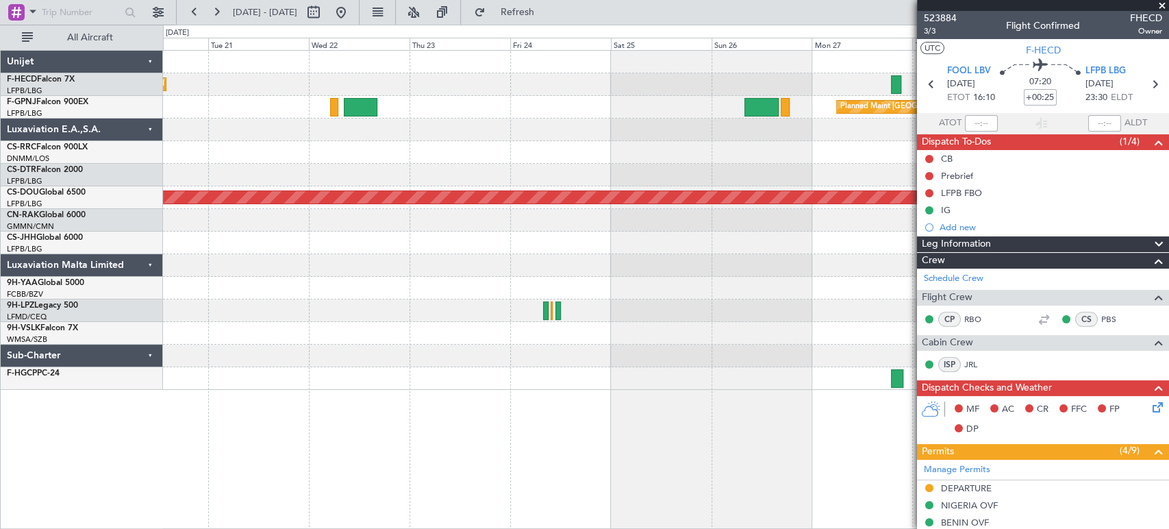
click at [417, 152] on div at bounding box center [665, 152] width 1005 height 23
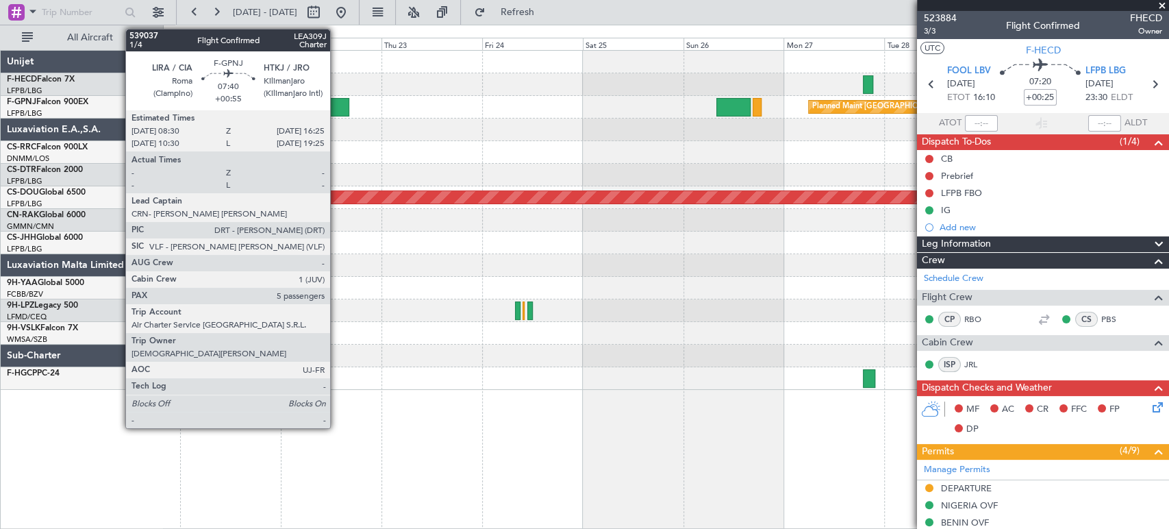
click at [336, 100] on div at bounding box center [333, 107] width 34 height 18
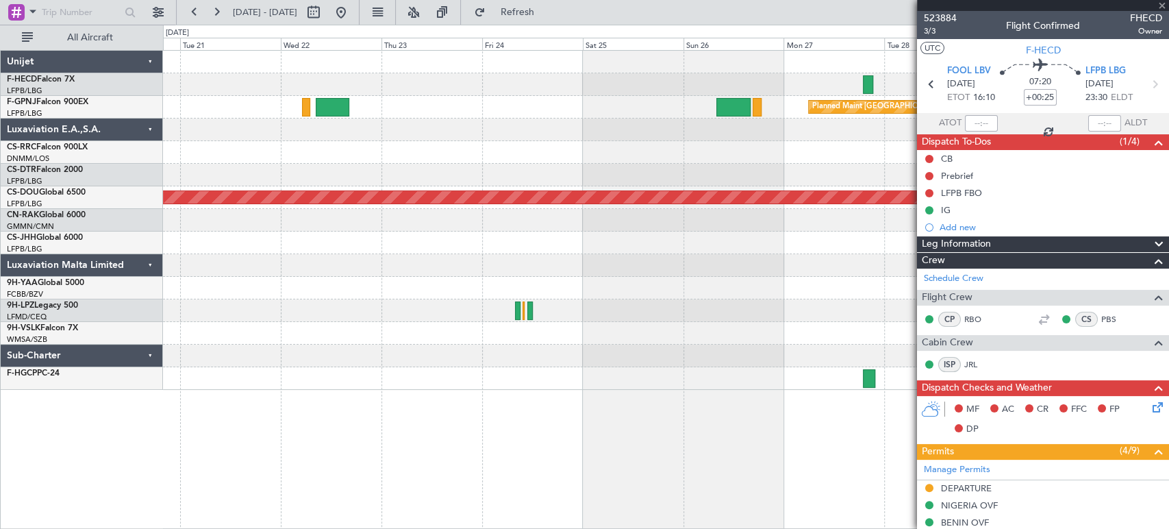
type input "+00:55"
type input "5"
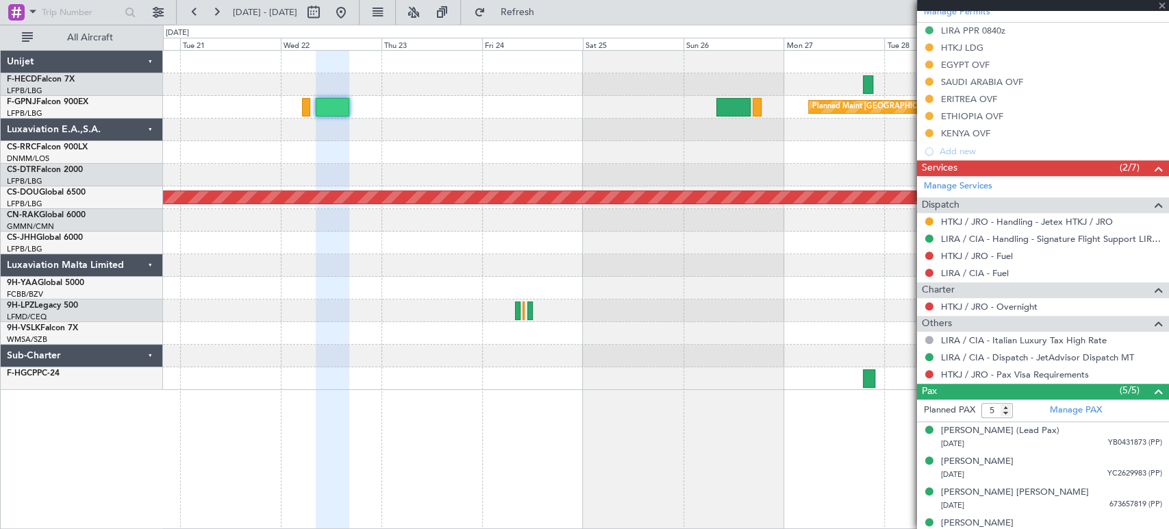
scroll to position [468, 0]
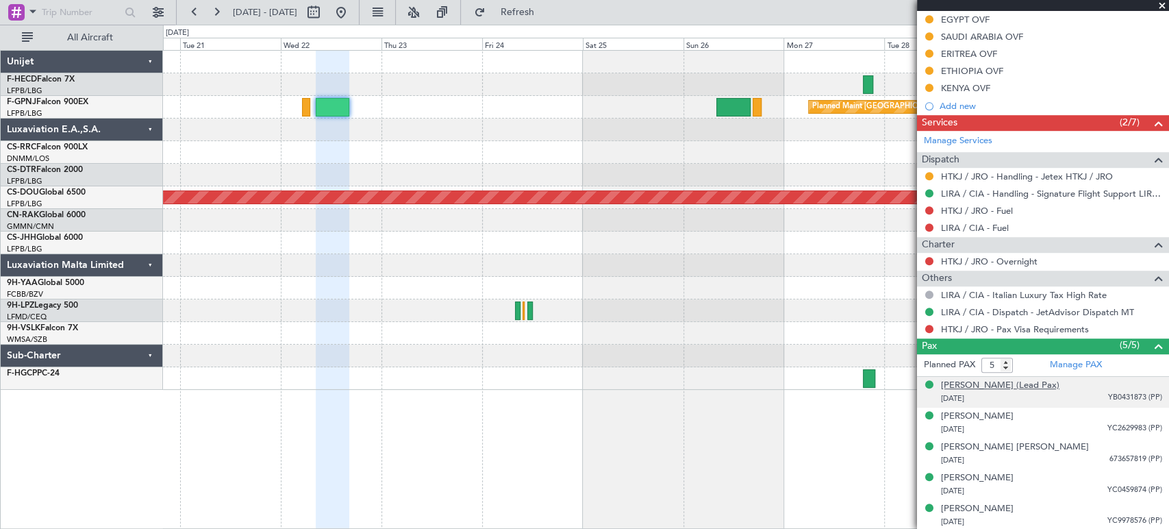
click at [987, 384] on div "Simone GOZZI (Lead Pax)" at bounding box center [1000, 386] width 118 height 14
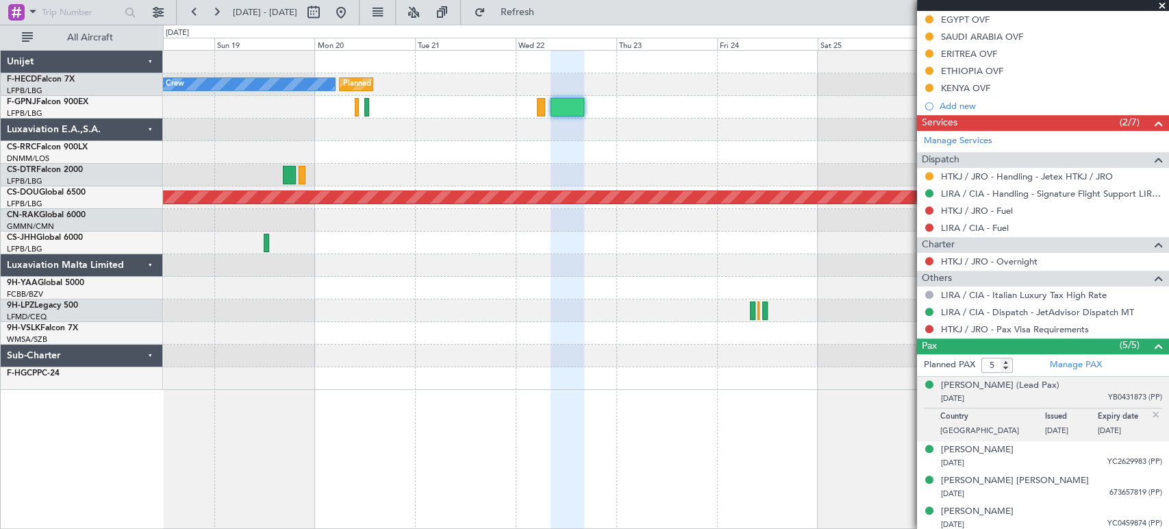
click at [817, 119] on div "Planned Maint Paris (Le Bourget) No Crew Planned Maint Paris (Le Bourget) Plann…" at bounding box center [665, 220] width 1005 height 339
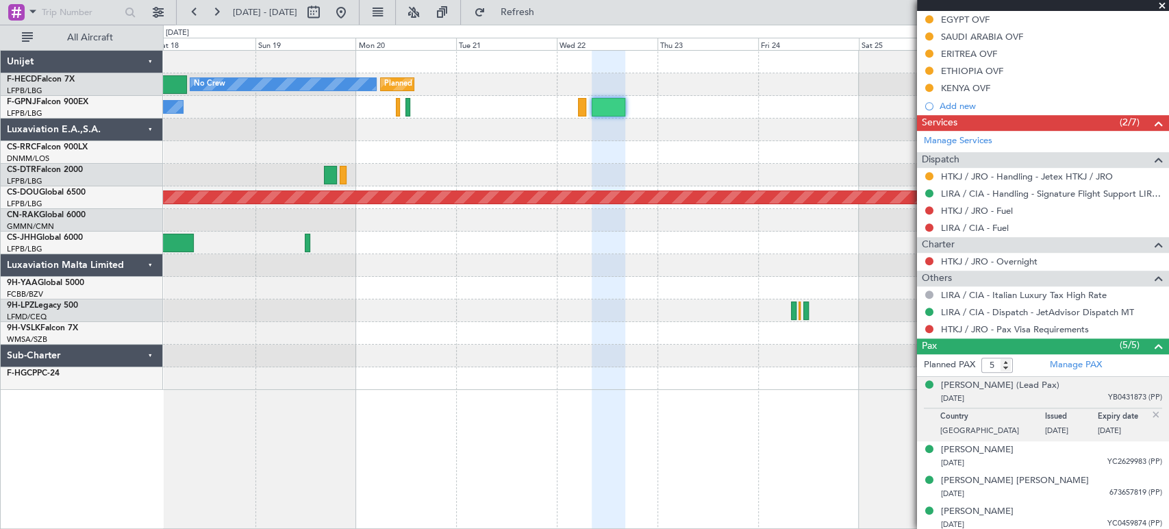
click at [762, 127] on div at bounding box center [665, 129] width 1005 height 23
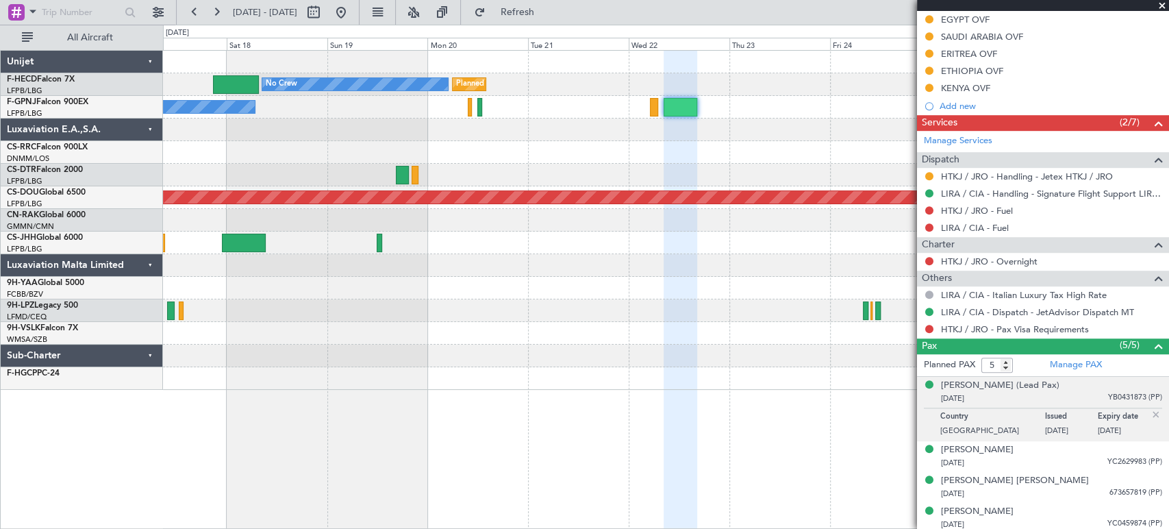
click at [846, 125] on div at bounding box center [665, 129] width 1005 height 23
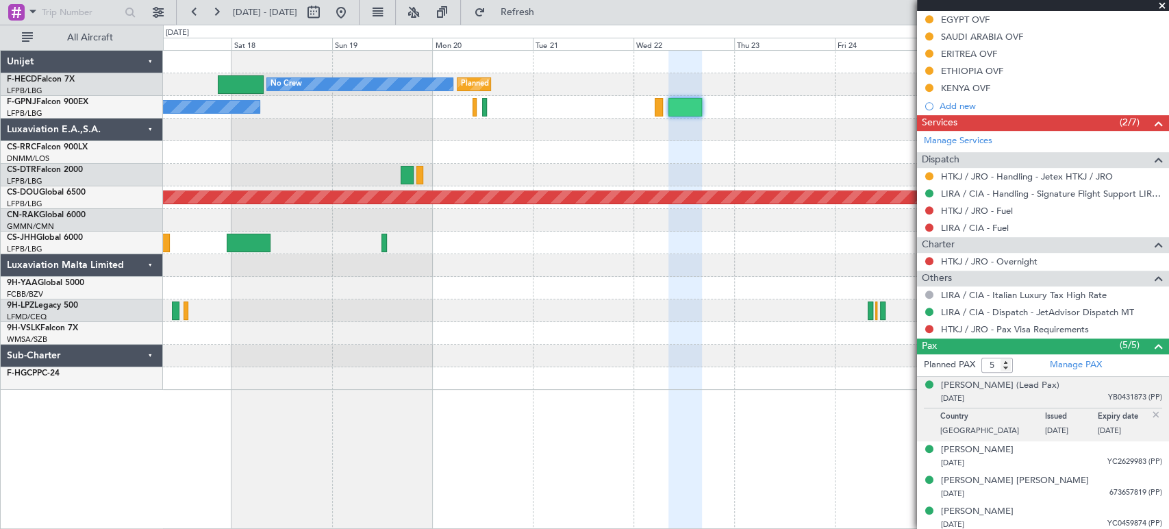
click at [756, 139] on div "Planned Maint Paris (Le Bourget) No Crew Planned Maint Paris (Le Bourget) Plann…" at bounding box center [665, 220] width 1005 height 339
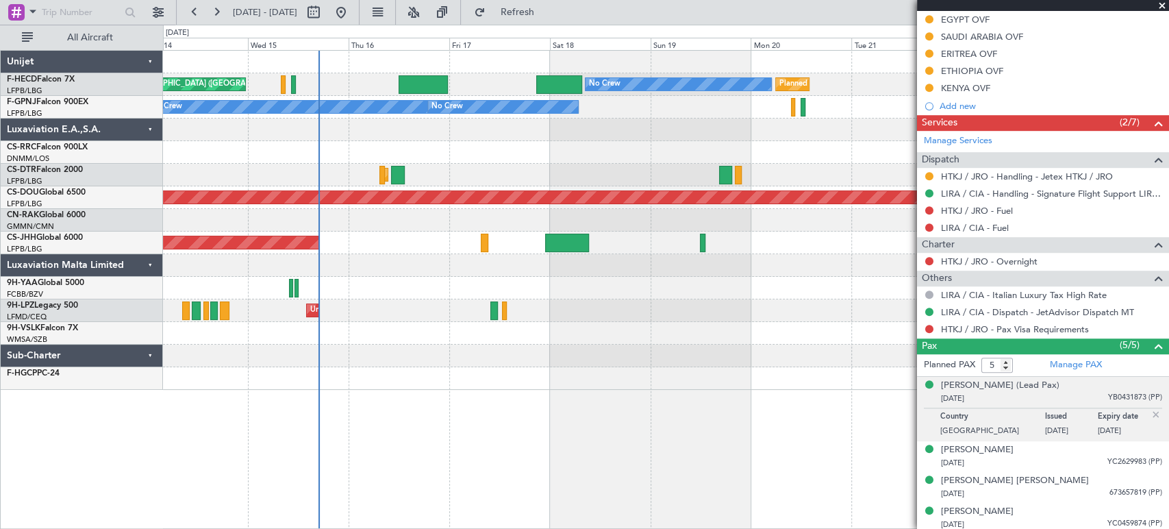
click at [581, 137] on div at bounding box center [665, 129] width 1005 height 23
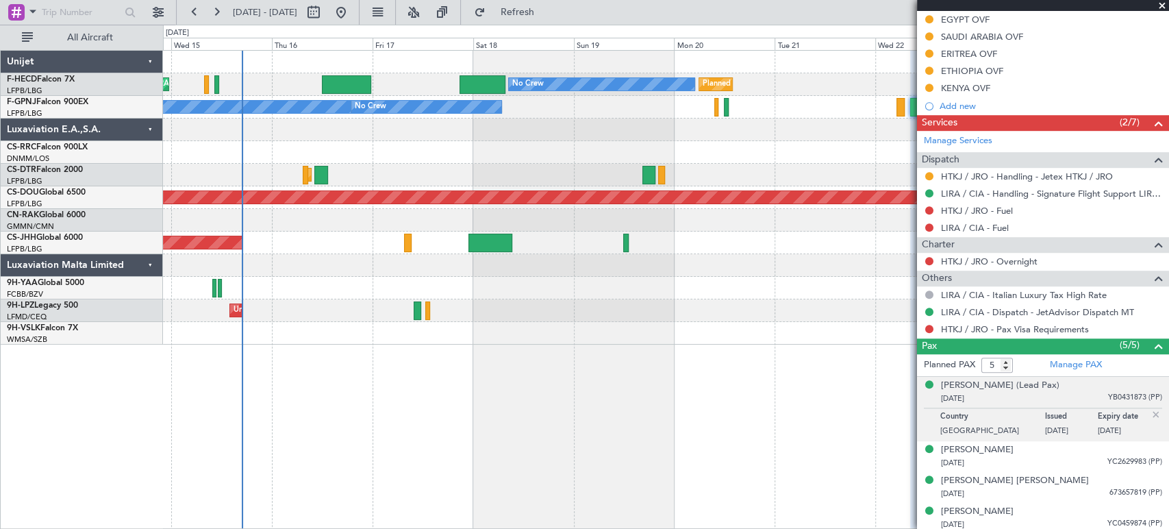
click at [445, 167] on div "Planned Maint Sofia" at bounding box center [665, 175] width 1005 height 23
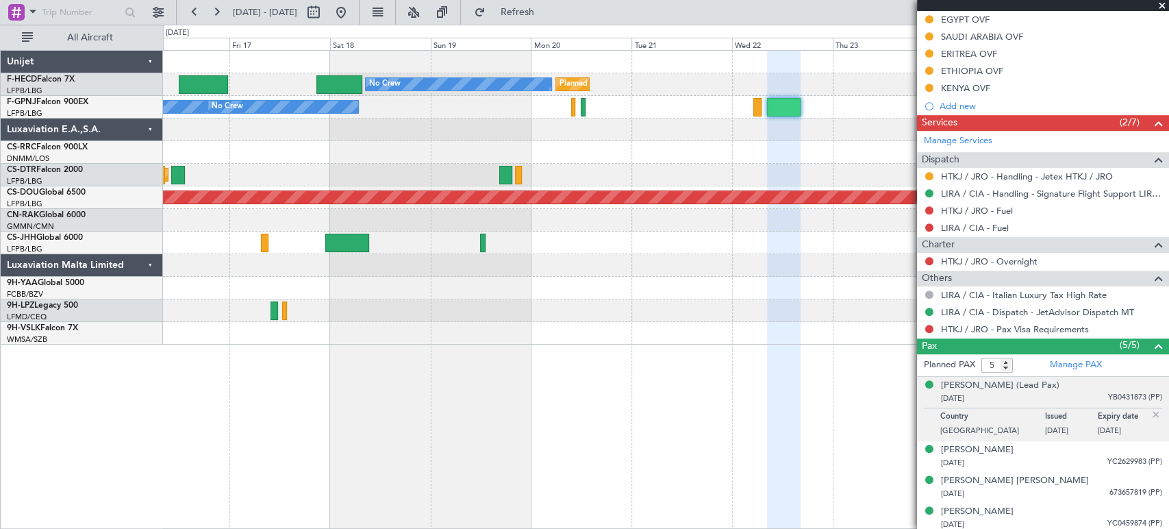
click at [387, 158] on div "Planned Maint Paris (Le Bourget) No Crew Planned Maint Paris (Le Bourget) No Cr…" at bounding box center [665, 198] width 1005 height 294
click at [352, 14] on button at bounding box center [341, 12] width 22 height 22
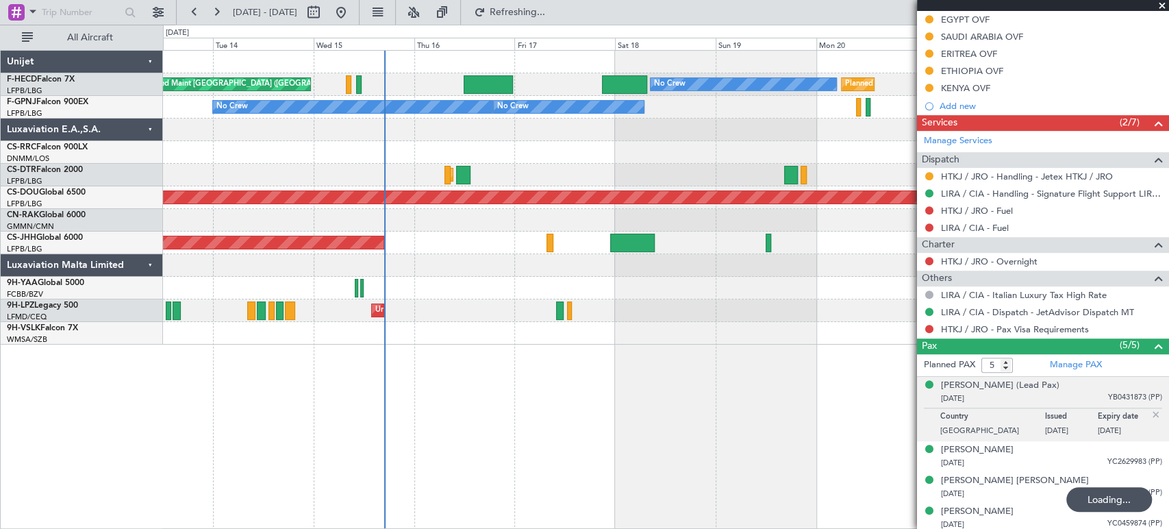
click at [455, 158] on div at bounding box center [665, 152] width 1005 height 23
click at [166, 168] on div "Planned Maint Paris (Le Bourget) No Crew Planned Maint Paris (Le Bourget) No Cr…" at bounding box center [665, 198] width 1005 height 294
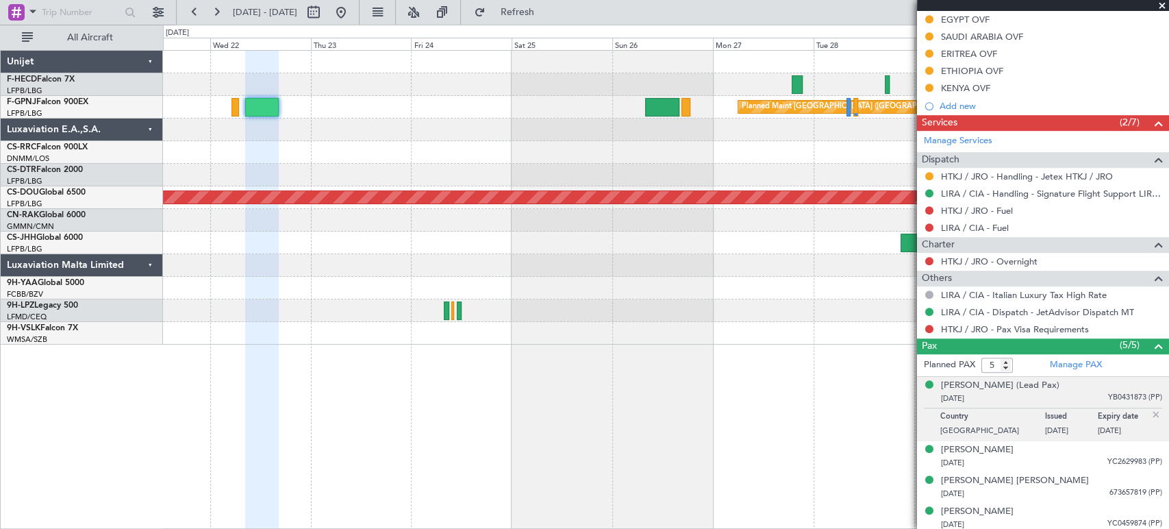
click at [340, 158] on div "Planned Maint Paris (Le Bourget) Planned Maint Paris (Le Bourget) No Crew Plann…" at bounding box center [665, 198] width 1005 height 294
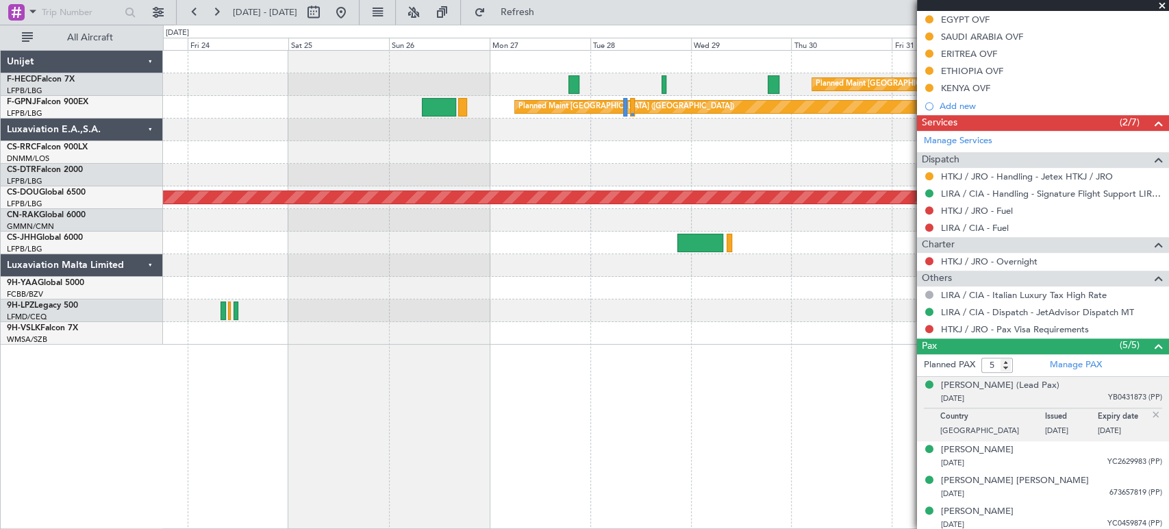
click at [168, 182] on div "Planned Maint Paris (Le Bourget) Planned Maint Paris (Le Bourget) Planned Maint…" at bounding box center [665, 198] width 1005 height 294
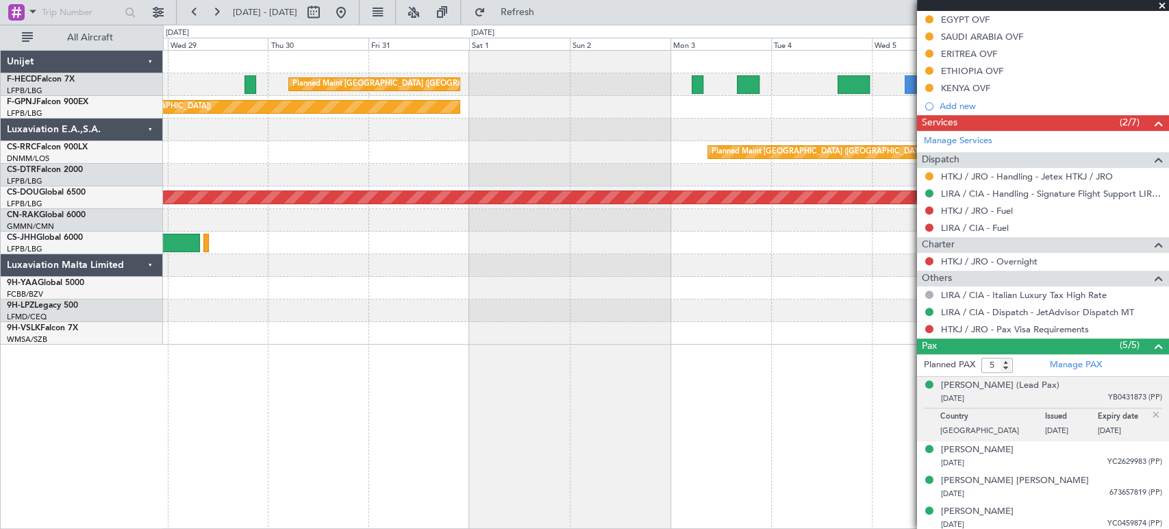
click at [186, 167] on div "Planned Maint Paris (Le Bourget) Planned Maint Paris (Le Bourget) Planned Maint…" at bounding box center [665, 198] width 1005 height 294
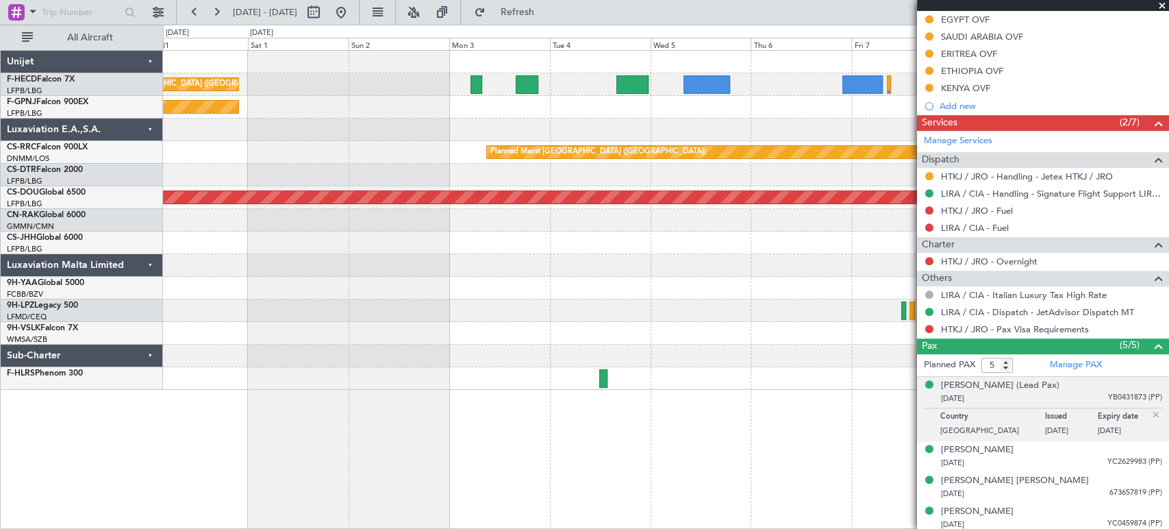
click at [603, 133] on div "Planned Maint Paris (Le Bourget) Planned Maint Paris (Le Bourget) Planned Maint…" at bounding box center [665, 220] width 1005 height 339
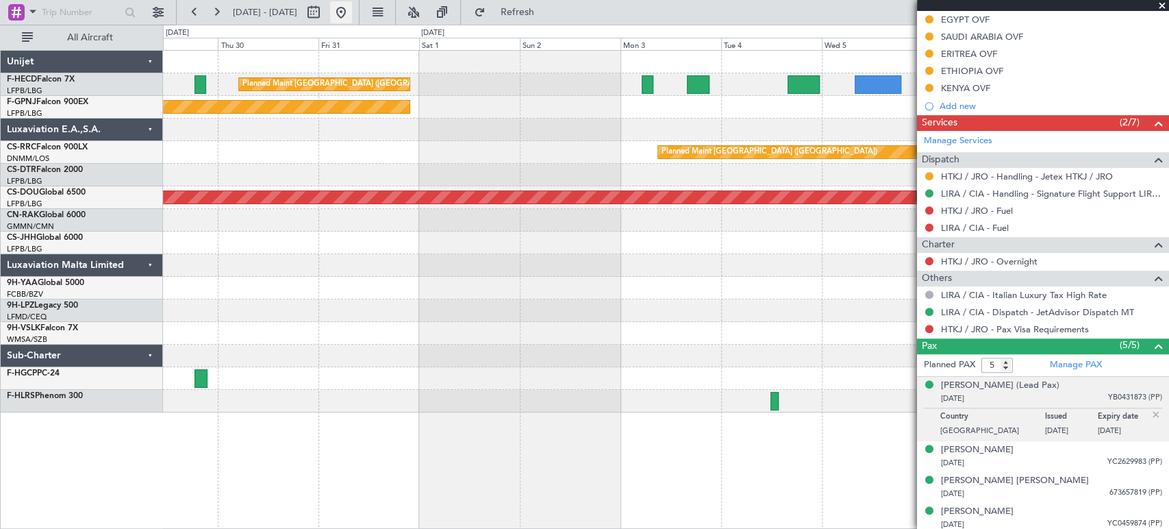
click at [352, 12] on button at bounding box center [341, 12] width 22 height 22
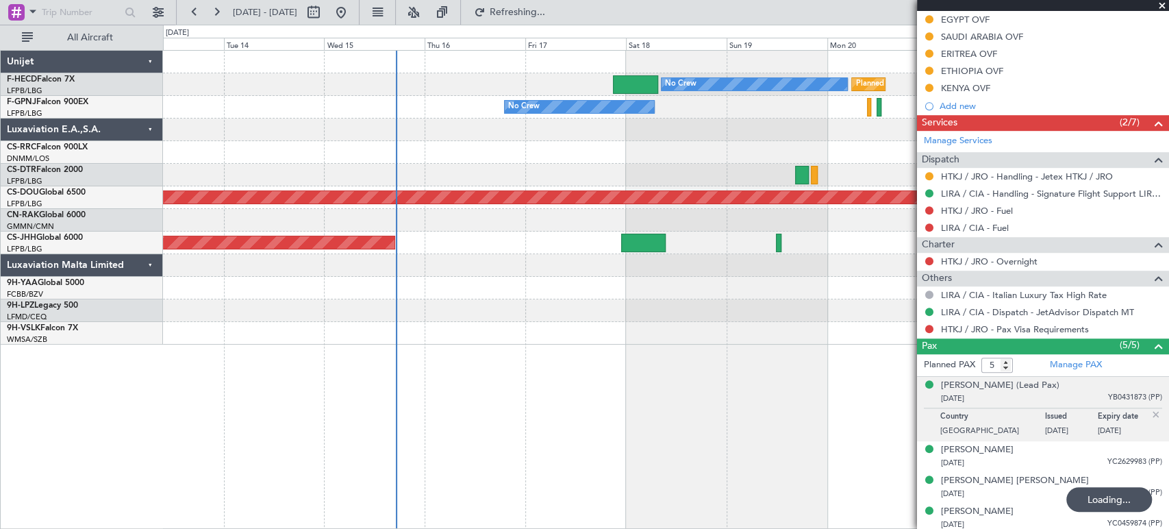
click at [394, 175] on div "Planned Maint Paris (Le Bourget) No Crew No Crew No Crew Planned Maint London (…" at bounding box center [665, 198] width 1005 height 294
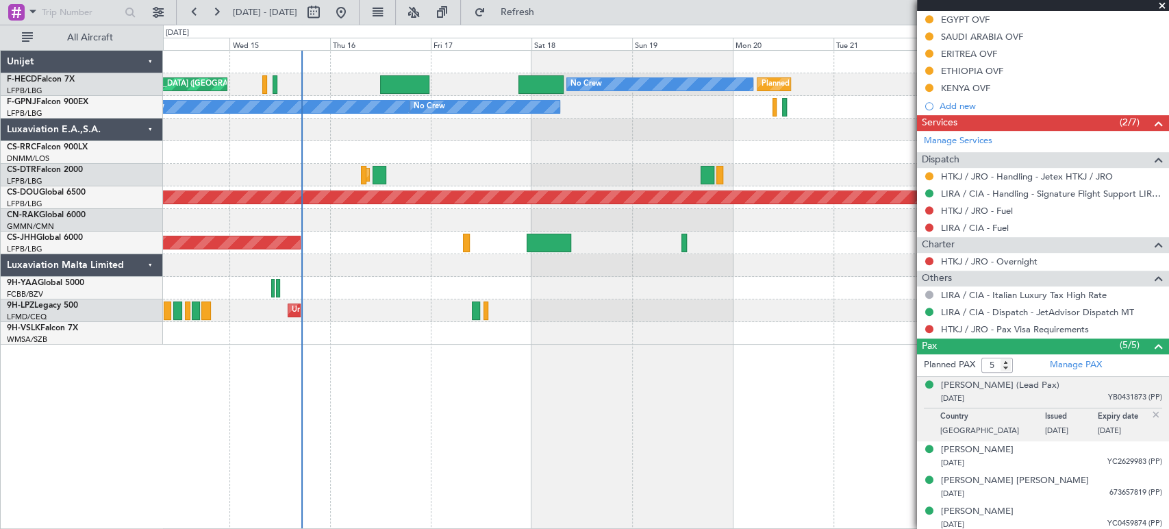
click at [362, 149] on div "Planned Maint Paris (Le Bourget) No Crew Planned Maint Paris (Le Bourget) No Cr…" at bounding box center [665, 198] width 1005 height 294
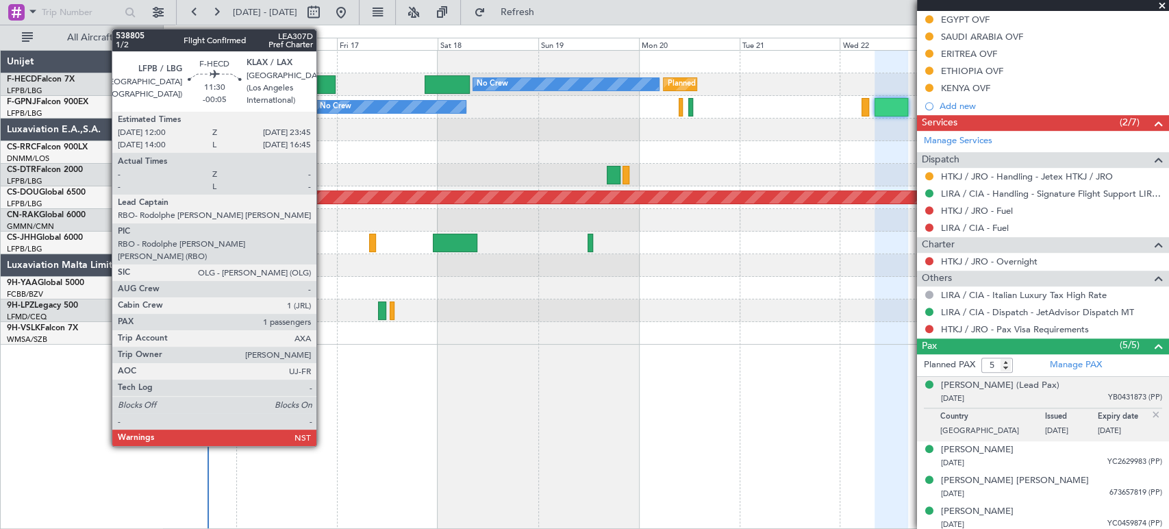
click at [323, 81] on div at bounding box center [310, 84] width 49 height 18
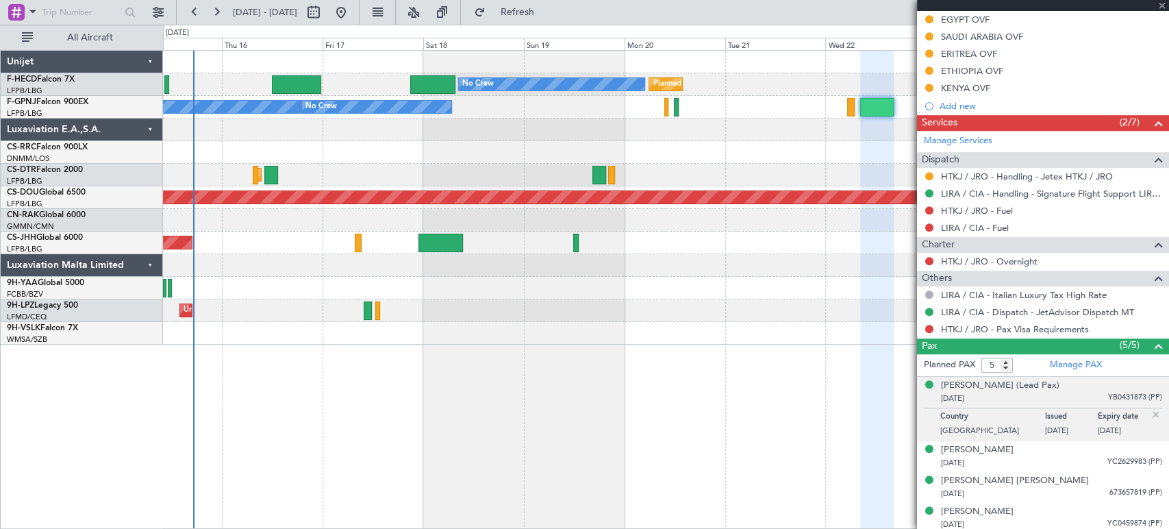
click at [247, 88] on div "Planned Maint Paris (Le Bourget) No Crew Planned Maint Paris (Le Bourget) No Cr…" at bounding box center [665, 198] width 1005 height 294
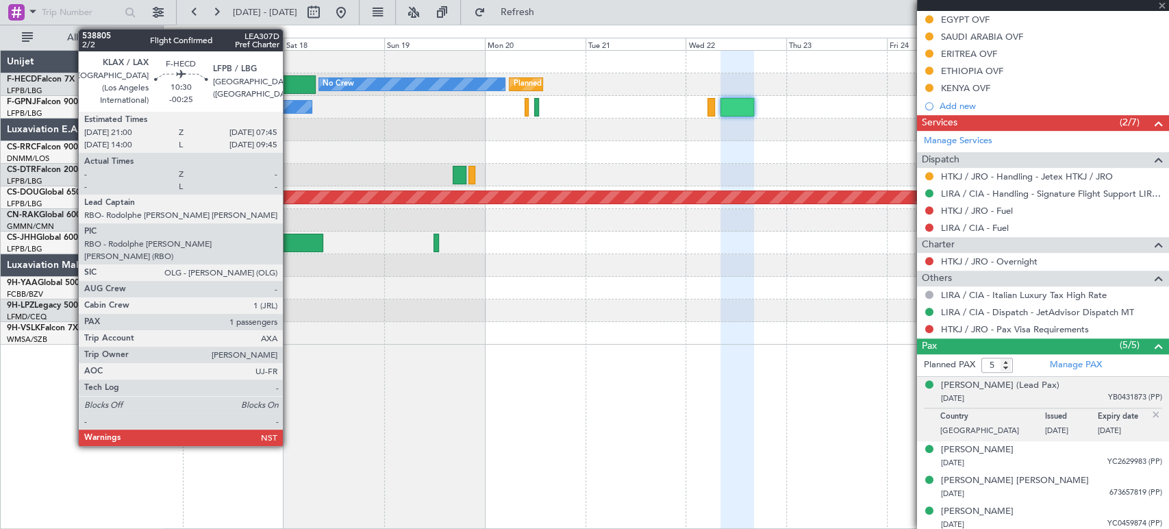
click at [290, 81] on div at bounding box center [293, 84] width 45 height 18
type input "-00:05"
type input "1"
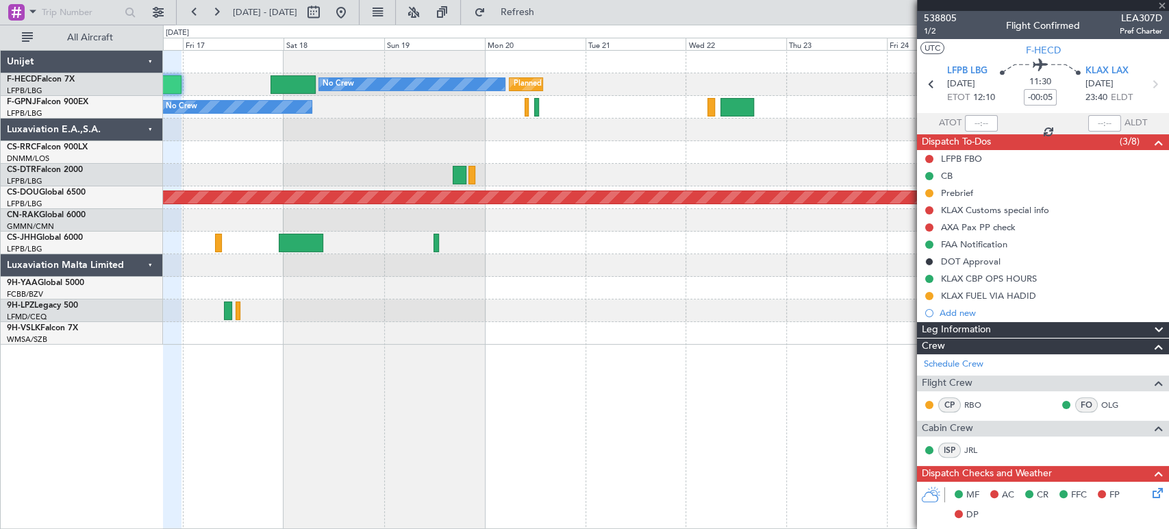
type input "-00:25"
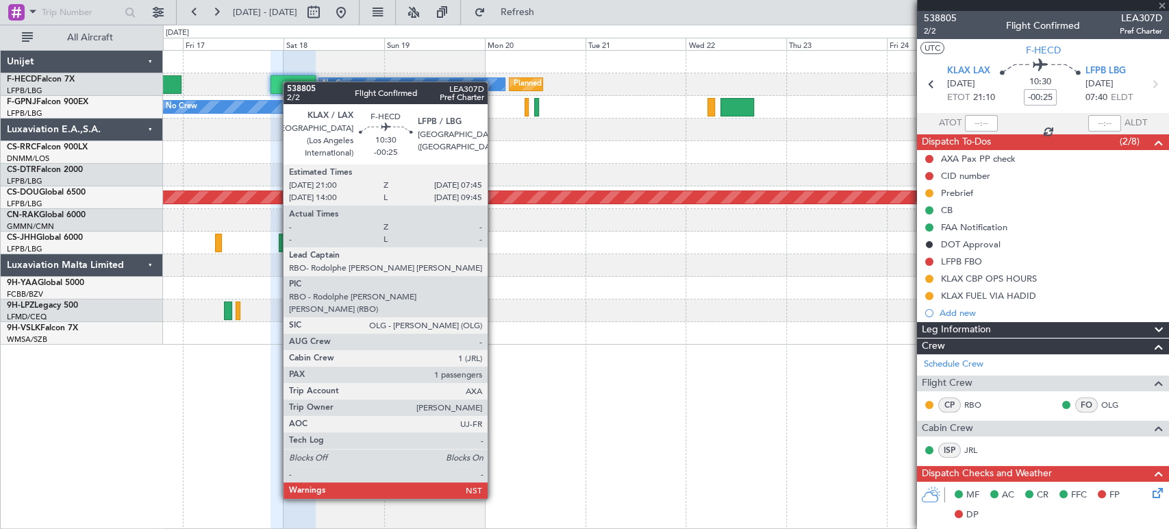
click at [290, 81] on div at bounding box center [293, 84] width 45 height 18
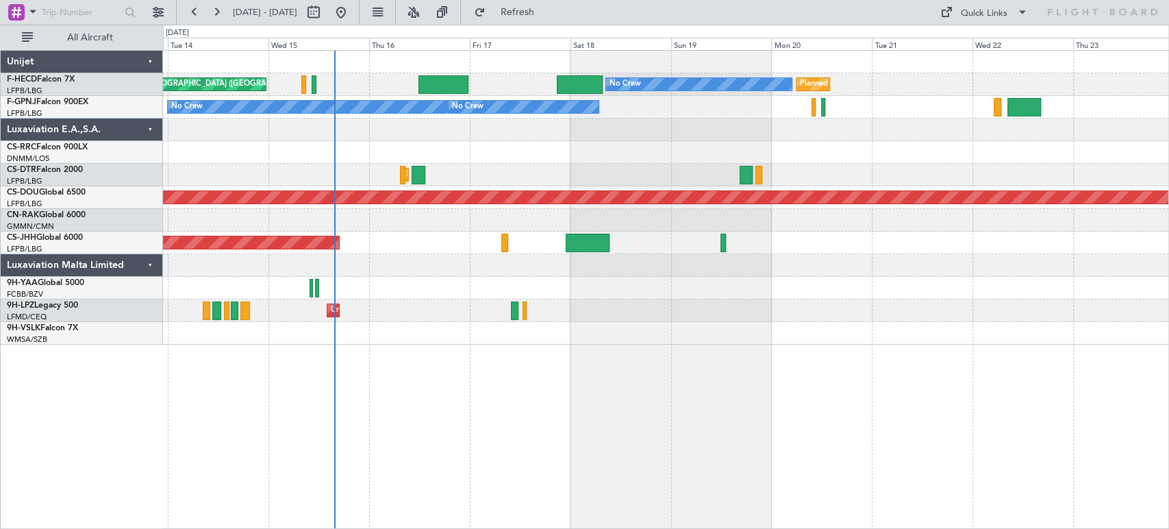
click at [581, 141] on div at bounding box center [665, 152] width 1005 height 23
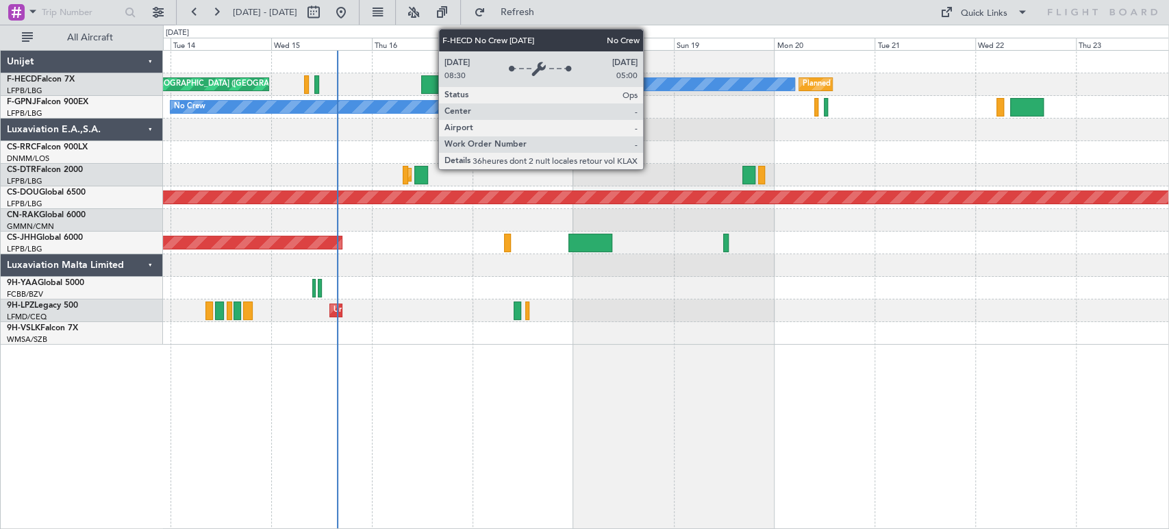
click at [649, 84] on div "No Crew" at bounding box center [702, 84] width 186 height 12
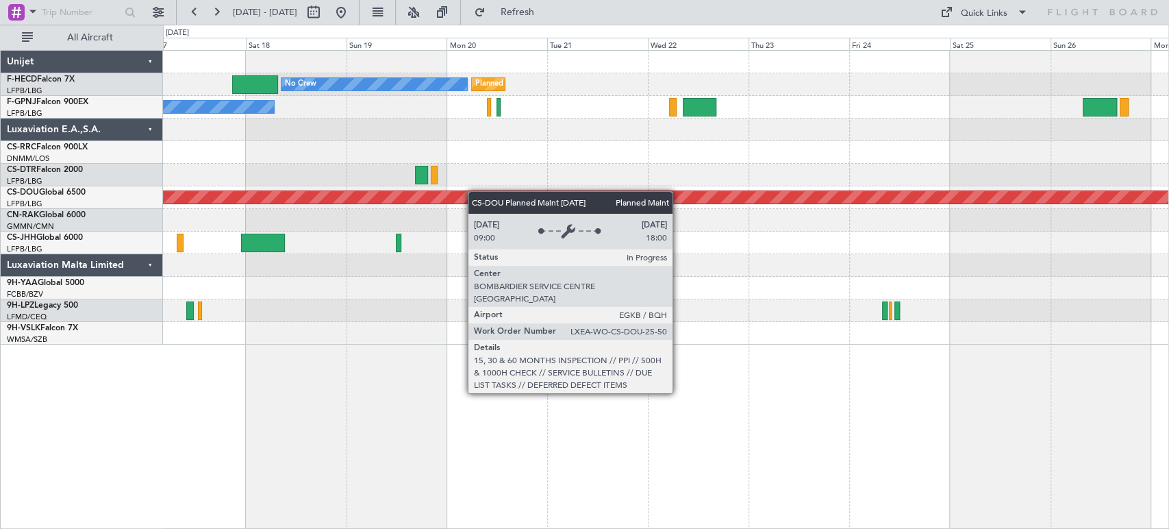
click at [362, 197] on div "Planned Maint Paris (Le Bourget) No Crew Planned Maint Paris (Le Bourget) No Cr…" at bounding box center [665, 198] width 1005 height 294
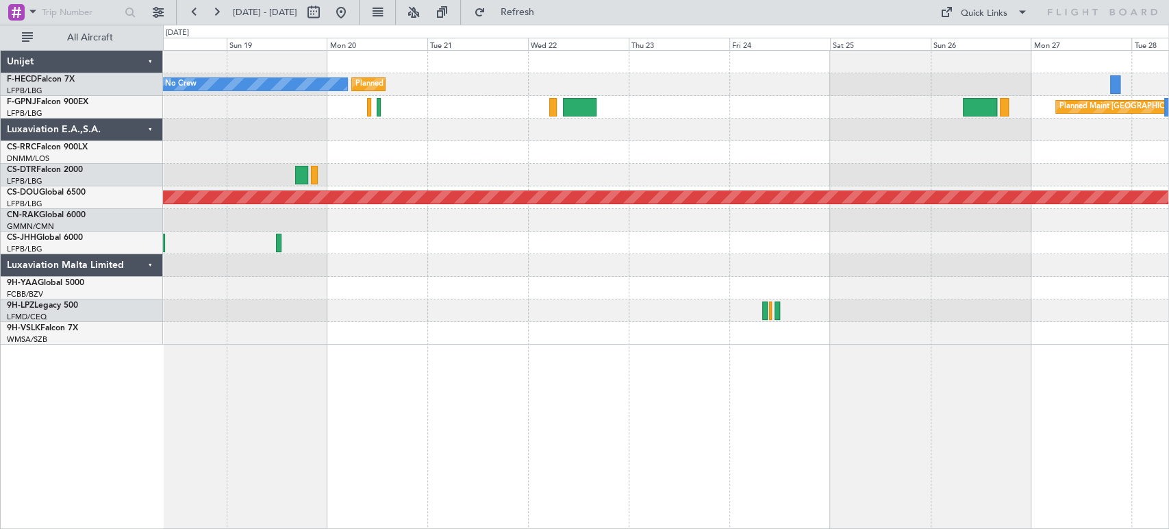
click at [195, 201] on div "Planned Maint [GEOGRAPHIC_DATA] ([GEOGRAPHIC_DATA]) No Crew Planned Maint [GEOG…" at bounding box center [665, 198] width 1005 height 294
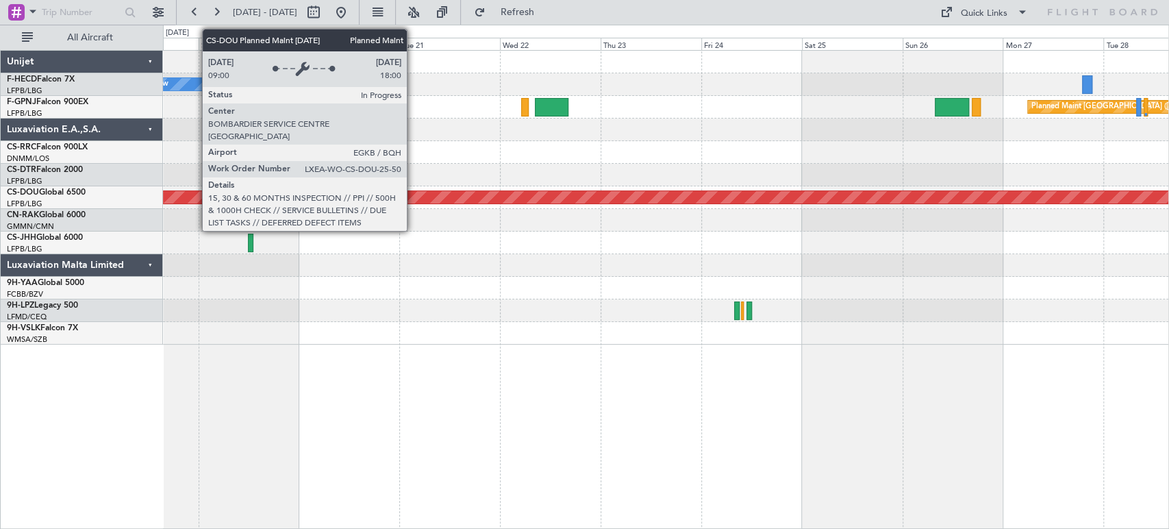
click at [322, 168] on div "Planned Maint [GEOGRAPHIC_DATA] ([GEOGRAPHIC_DATA]) No Crew Planned Maint [GEOG…" at bounding box center [665, 198] width 1005 height 294
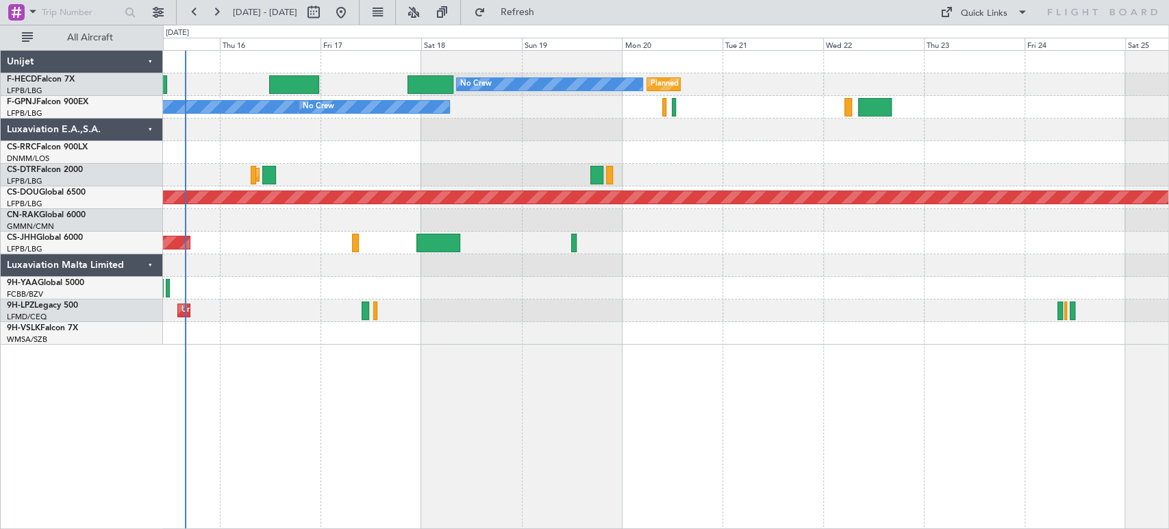
click at [474, 89] on div "Planned Maint [GEOGRAPHIC_DATA] ([GEOGRAPHIC_DATA]) No Crew Planned Maint [GEOG…" at bounding box center [665, 198] width 1005 height 294
